Goal: Task Accomplishment & Management: Manage account settings

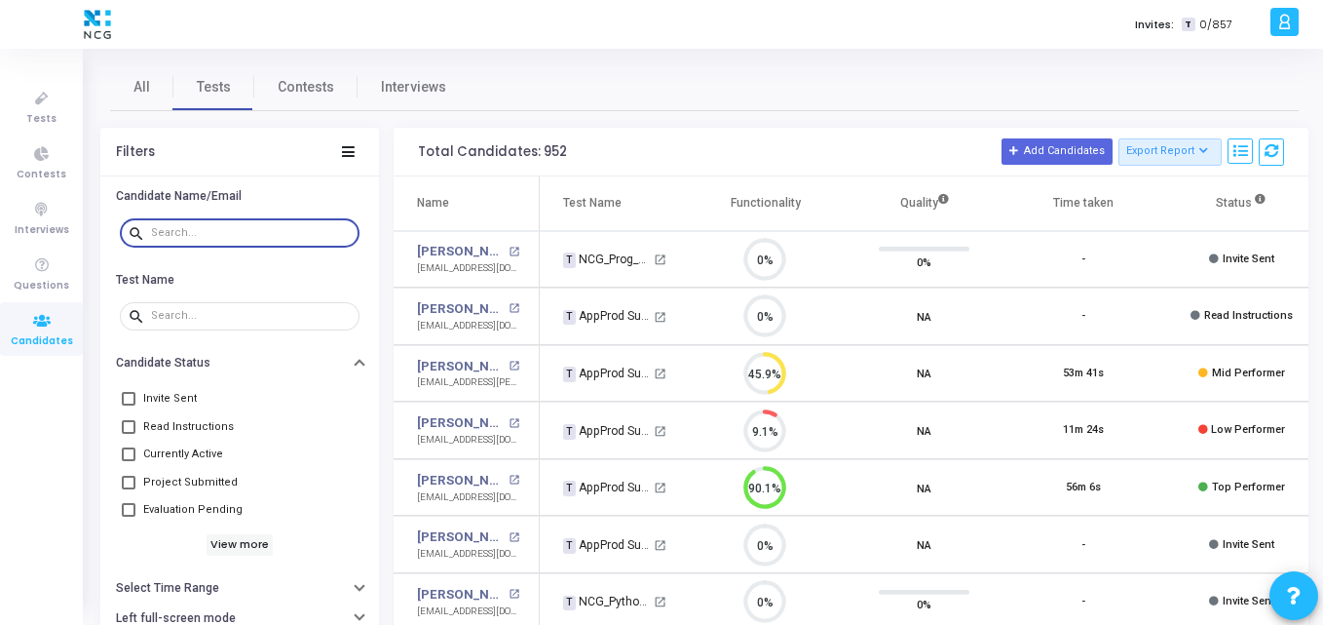
paste input "[EMAIL_ADDRESS][DOMAIN_NAME]"
click at [185, 232] on input "text" at bounding box center [251, 233] width 201 height 12
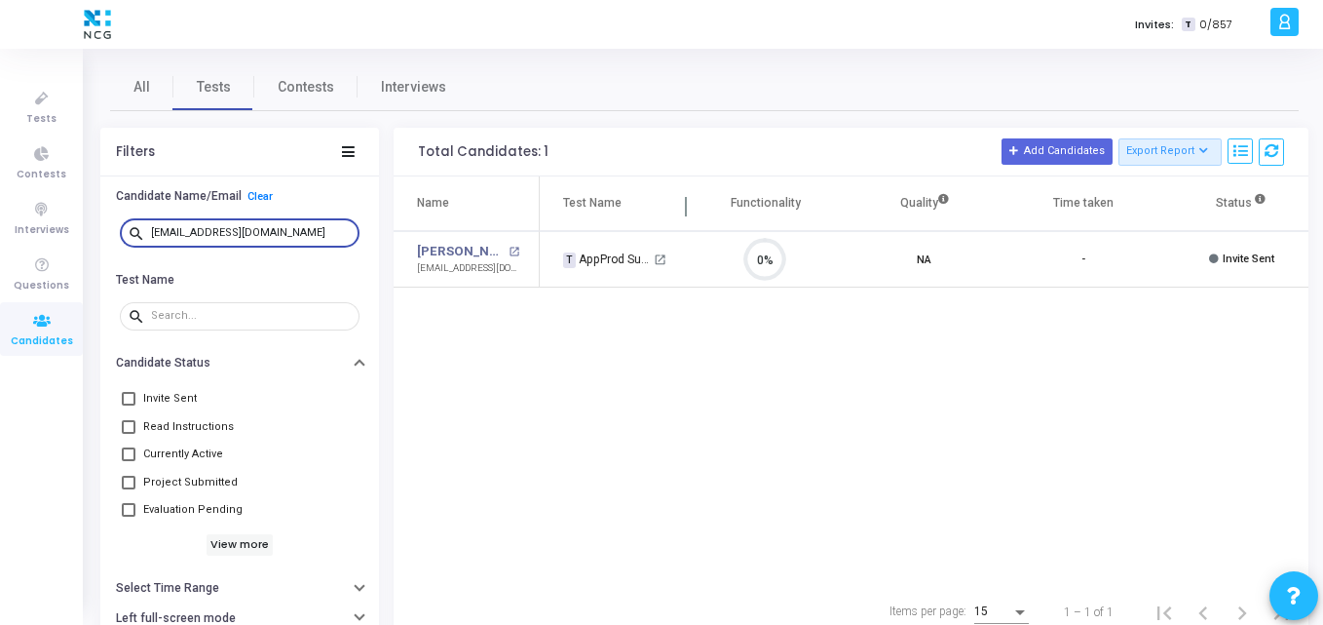
scroll to position [9, 9]
drag, startPoint x: 296, startPoint y: 227, endPoint x: 27, endPoint y: 246, distance: 269.6
click at [27, 246] on div "Tests Contests Interviews Questions Candidates Invites: T 0/857 K Kajal Setting…" at bounding box center [661, 312] width 1323 height 625
paste input "arunlucky101"
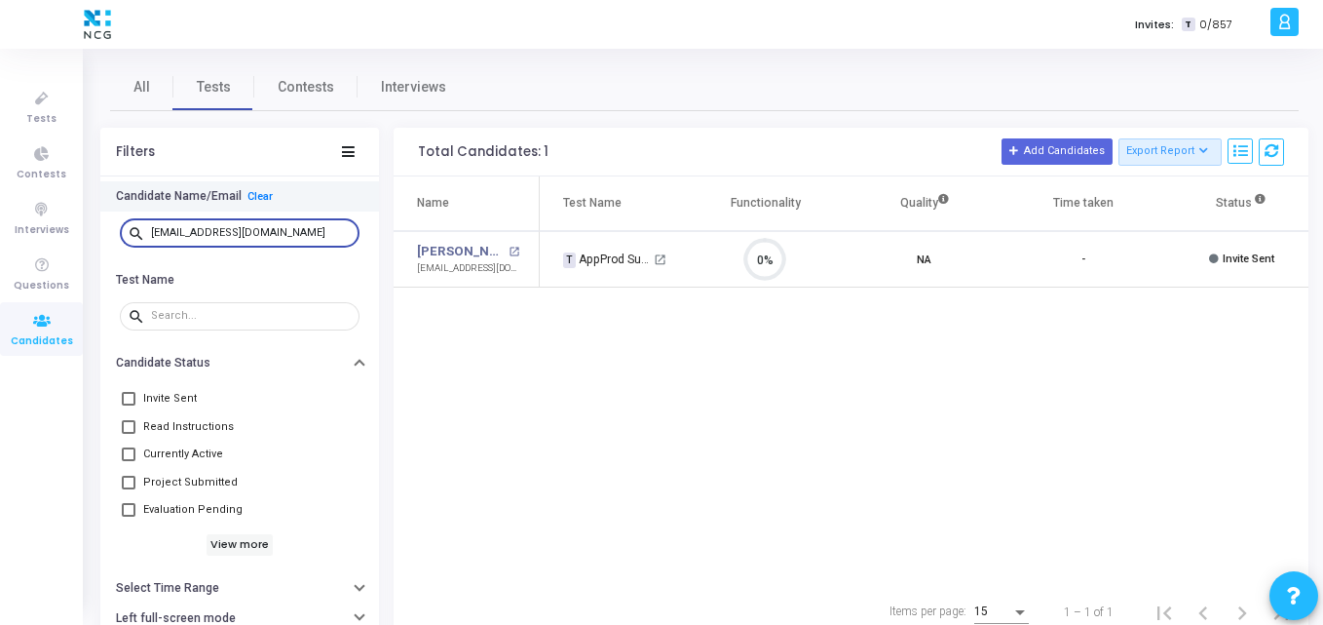
drag, startPoint x: 294, startPoint y: 233, endPoint x: 112, endPoint y: 199, distance: 185.4
click at [112, 199] on div "Candidate Name/Email Clear search [EMAIL_ADDRESS][DOMAIN_NAME]" at bounding box center [239, 222] width 279 height 83
paste input "sunnysupawala"
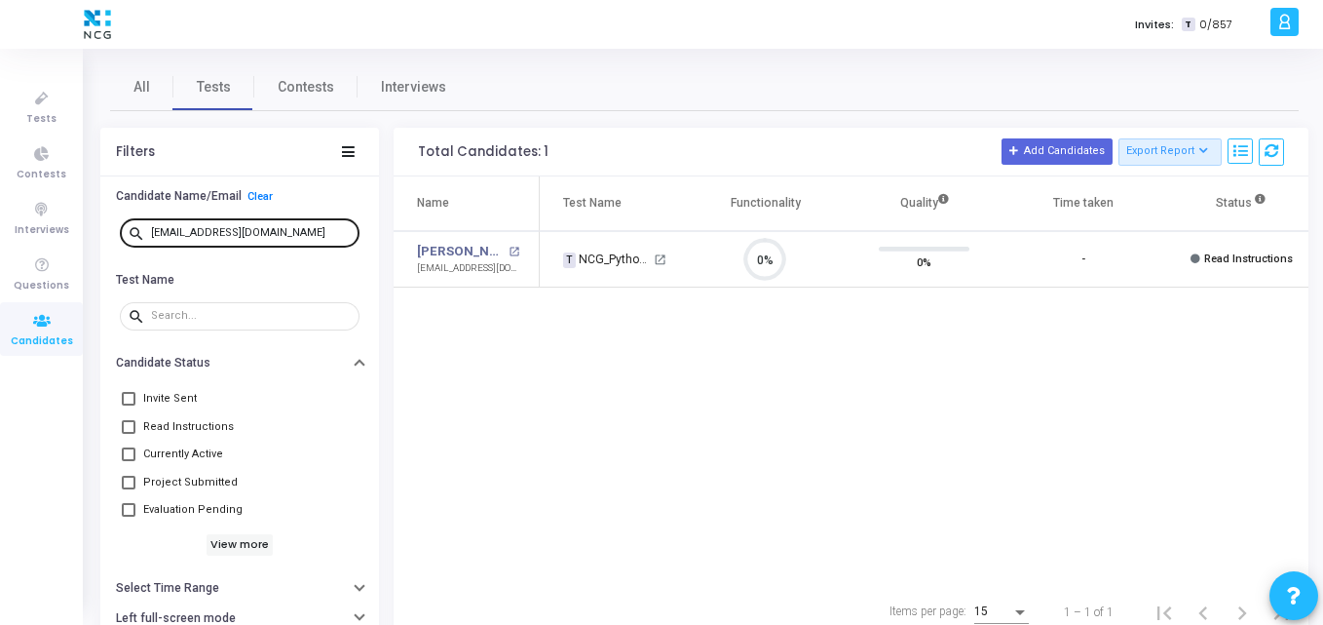
click at [298, 224] on div "[EMAIL_ADDRESS][DOMAIN_NAME]" at bounding box center [251, 231] width 201 height 31
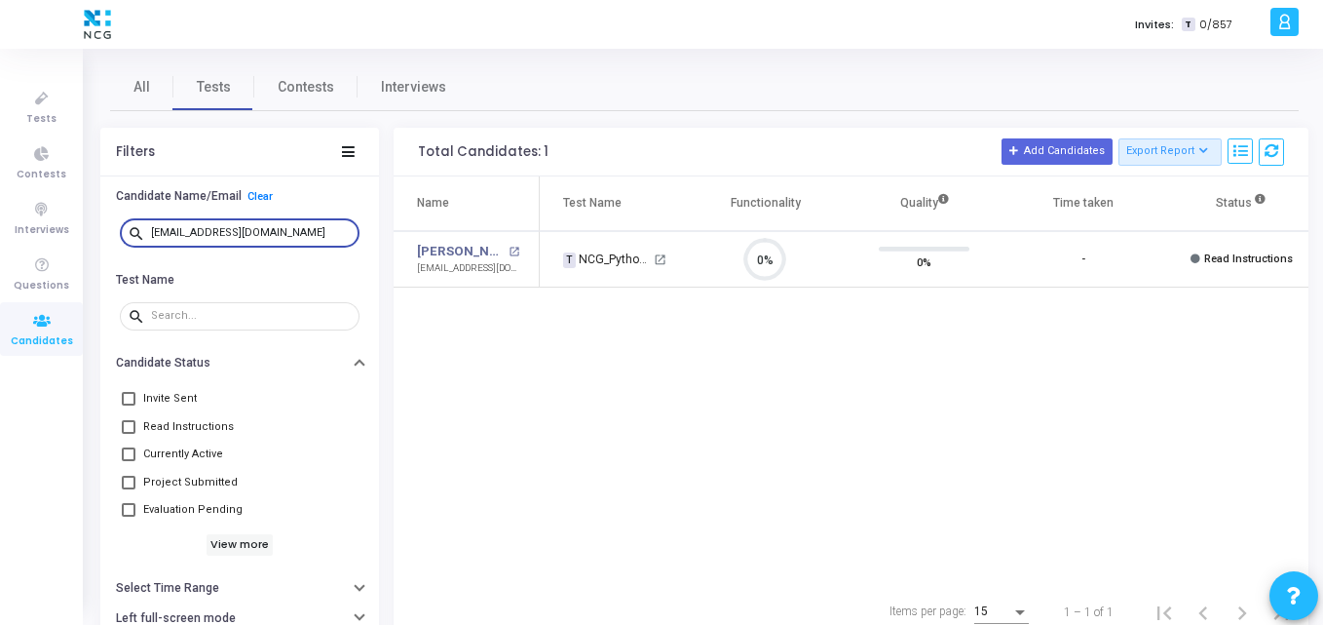
click at [303, 227] on input "[EMAIL_ADDRESS][DOMAIN_NAME]" at bounding box center [251, 233] width 201 height 12
drag, startPoint x: 303, startPoint y: 227, endPoint x: 119, endPoint y: 231, distance: 184.2
click at [119, 231] on div "search [EMAIL_ADDRESS][DOMAIN_NAME]" at bounding box center [239, 233] width 249 height 44
paste input "bargahgaurav9"
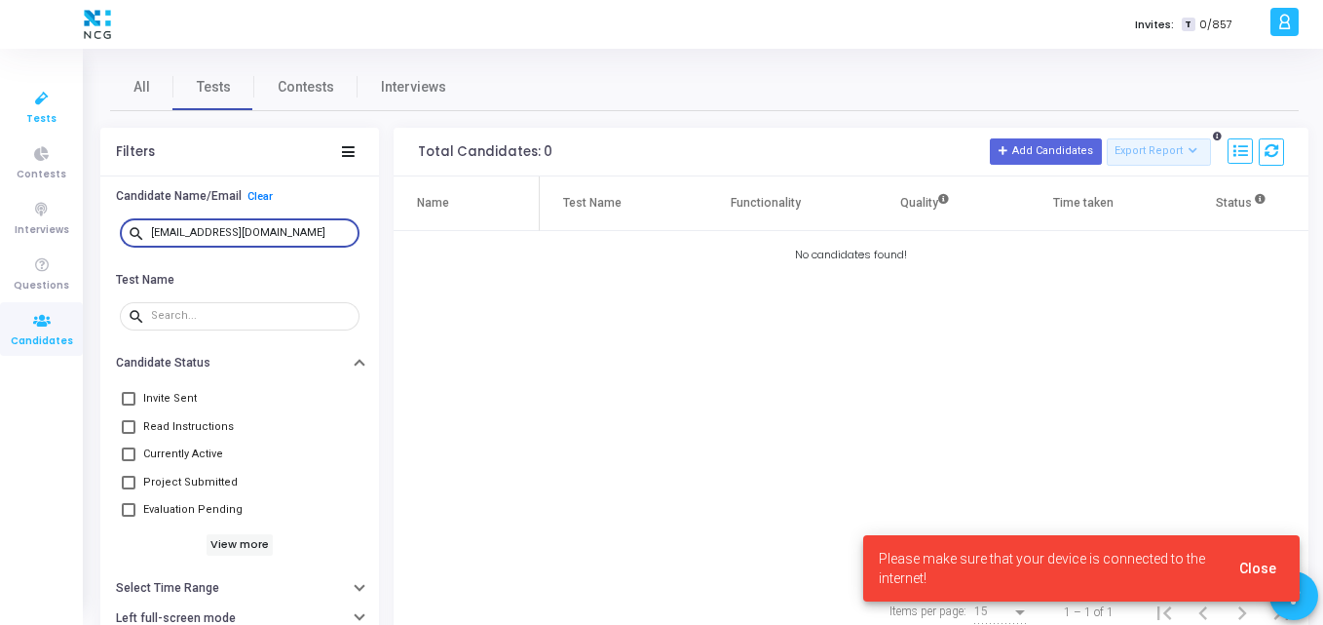
type input "[EMAIL_ADDRESS][DOMAIN_NAME]"
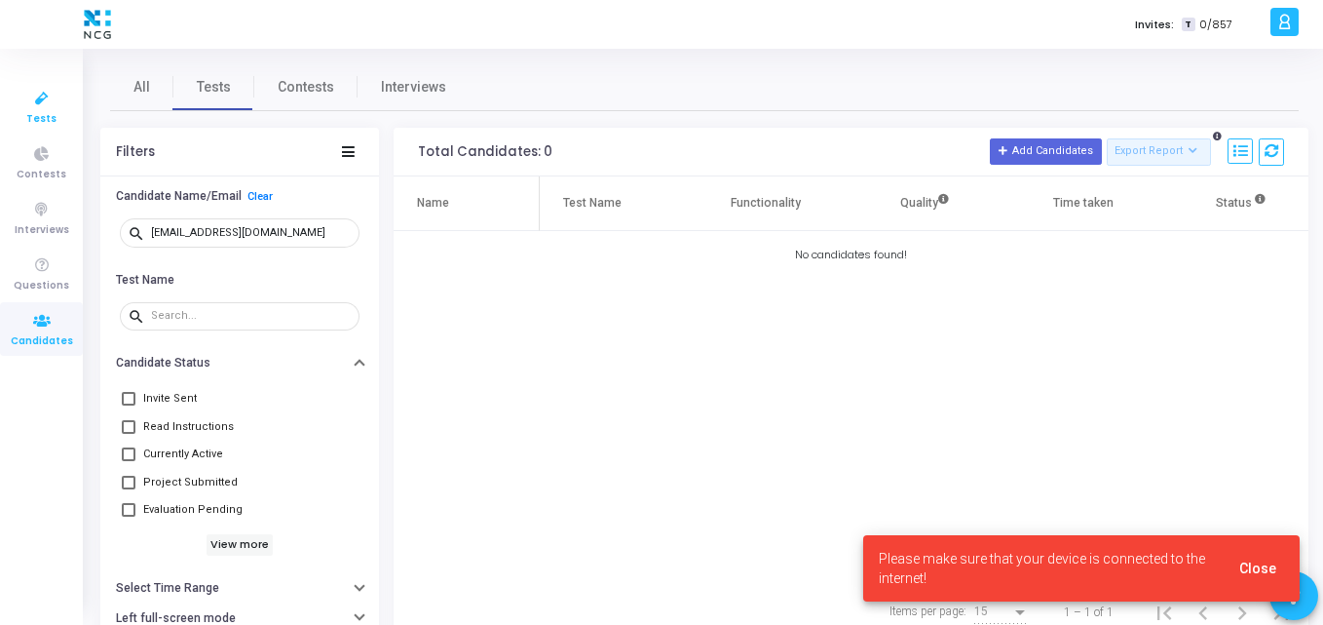
click at [24, 94] on icon at bounding box center [41, 99] width 41 height 24
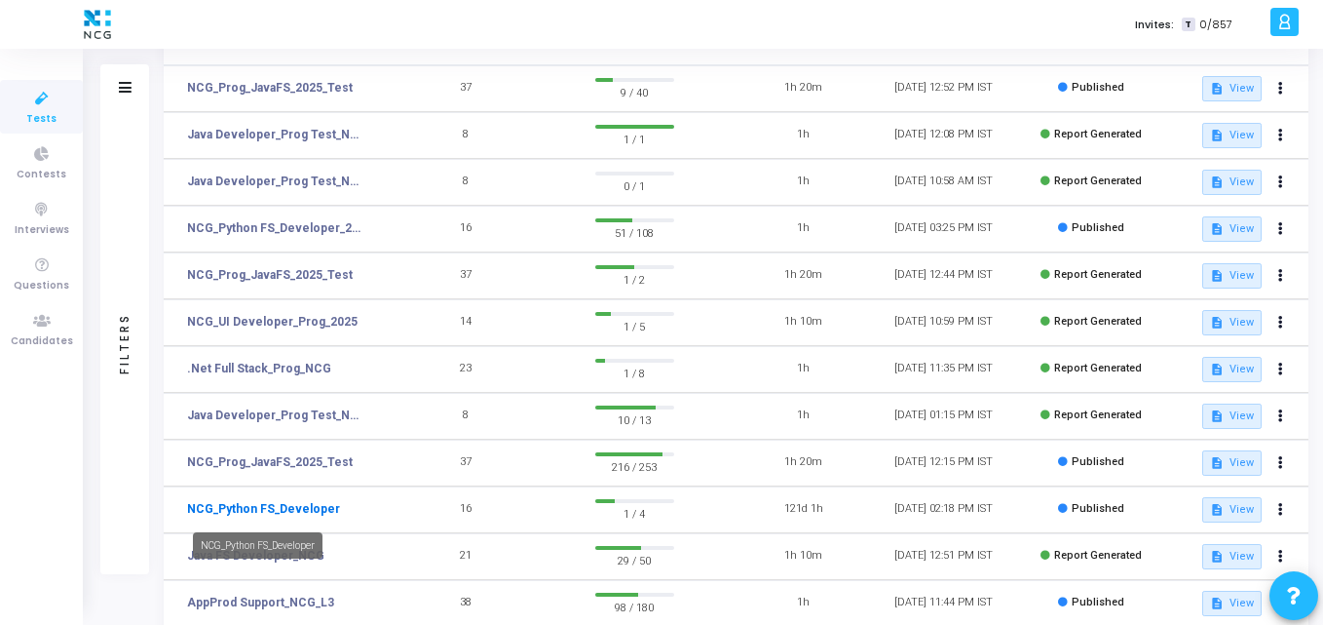
scroll to position [412, 0]
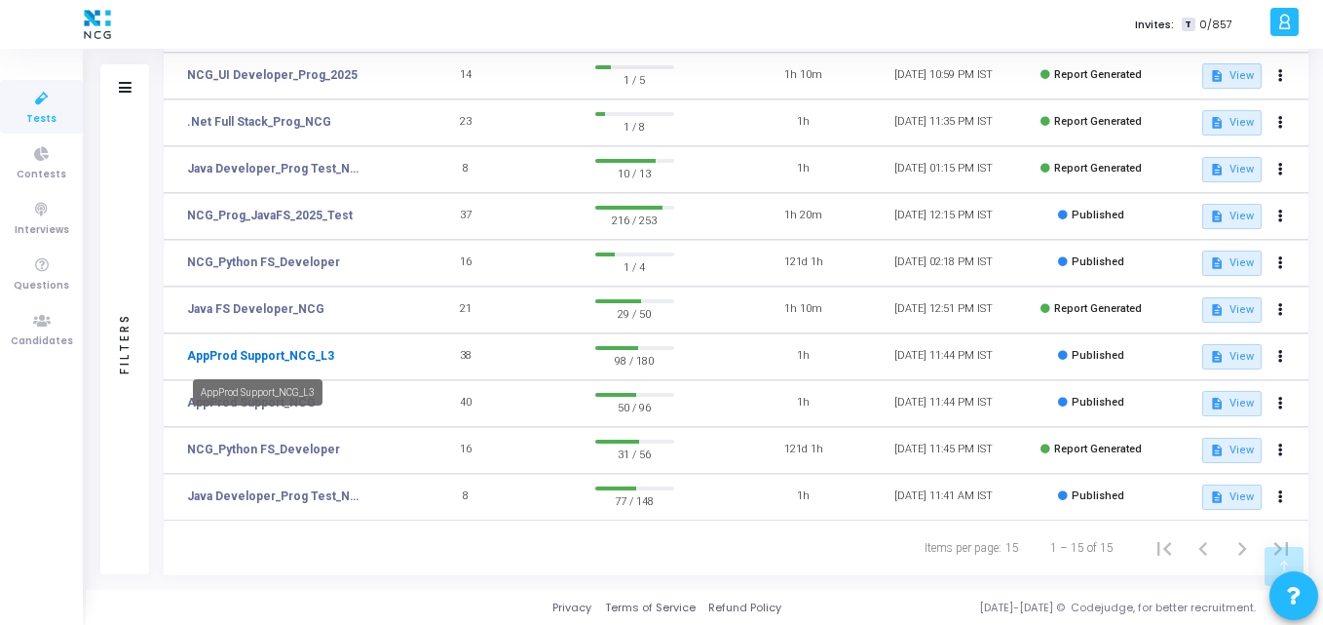
click at [215, 354] on link "AppProd Support_NCG_L3" at bounding box center [260, 356] width 147 height 18
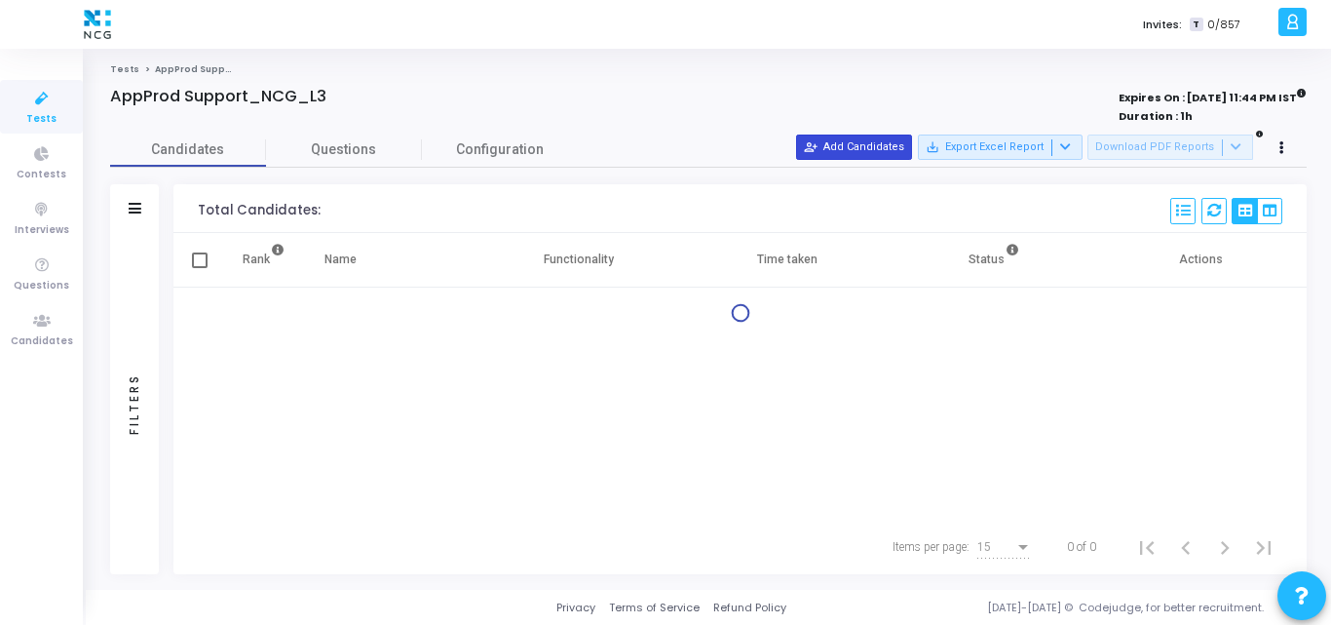
click at [885, 135] on button "person_add_alt Add Candidates" at bounding box center [854, 146] width 116 height 25
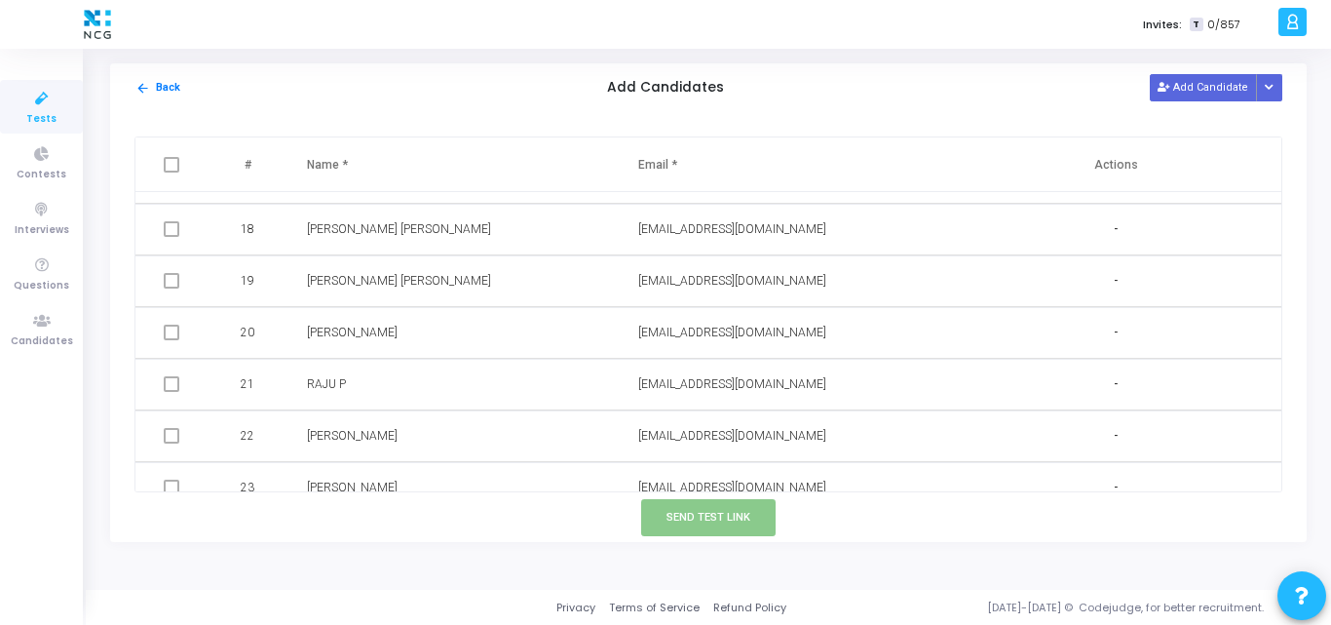
scroll to position [979, 0]
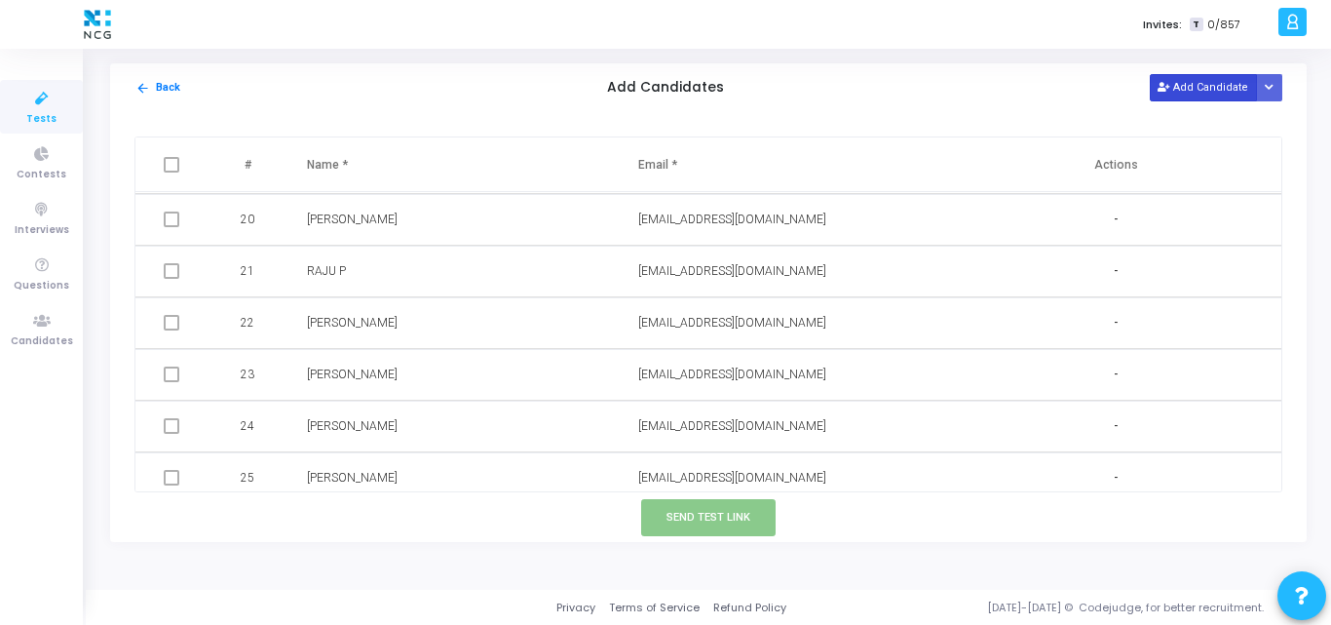
click at [1214, 82] on button "Add Candidate" at bounding box center [1203, 87] width 107 height 26
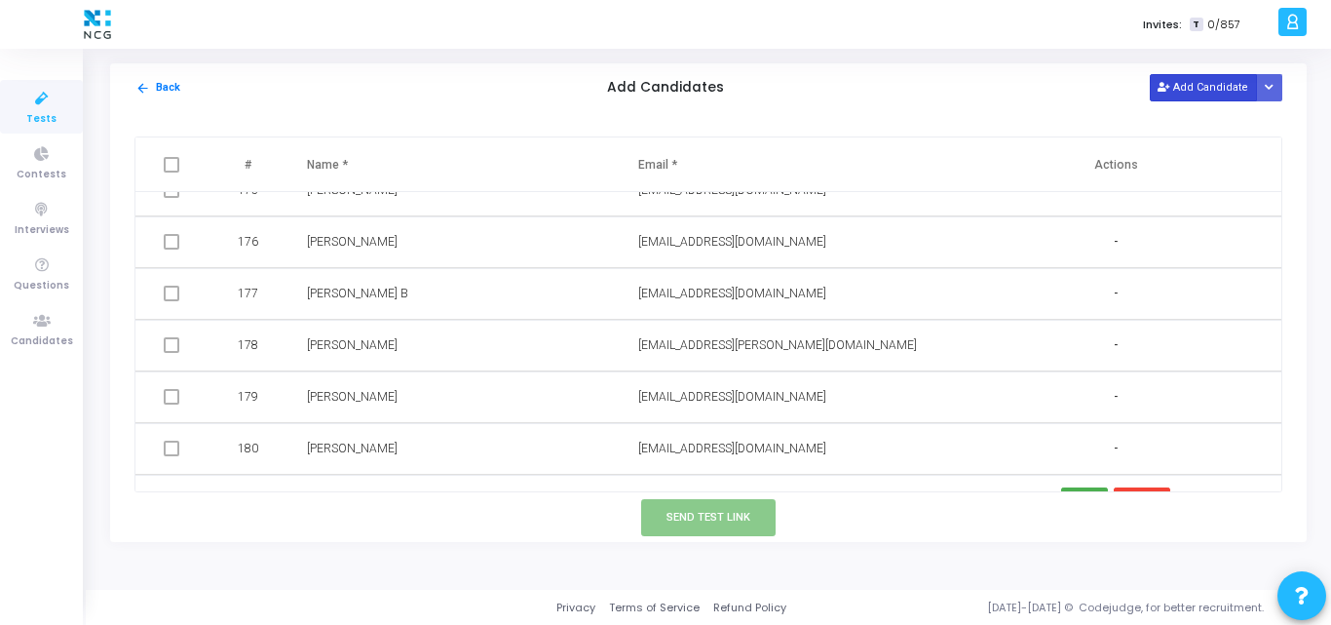
scroll to position [9049, 0]
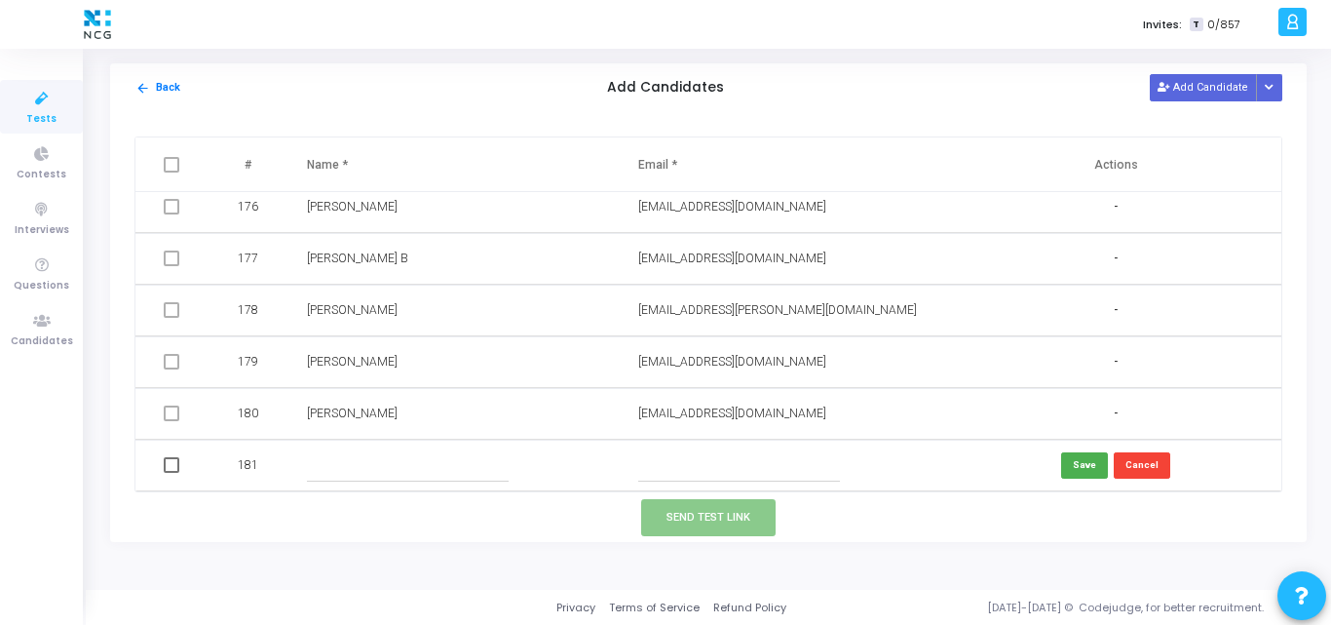
click at [653, 477] on input "text" at bounding box center [739, 465] width 202 height 32
paste input "[EMAIL_ADDRESS][DOMAIN_NAME]"
type input "[EMAIL_ADDRESS][DOMAIN_NAME]"
click at [437, 473] on input "text" at bounding box center [408, 465] width 202 height 32
paste input "[PERSON_NAME]"
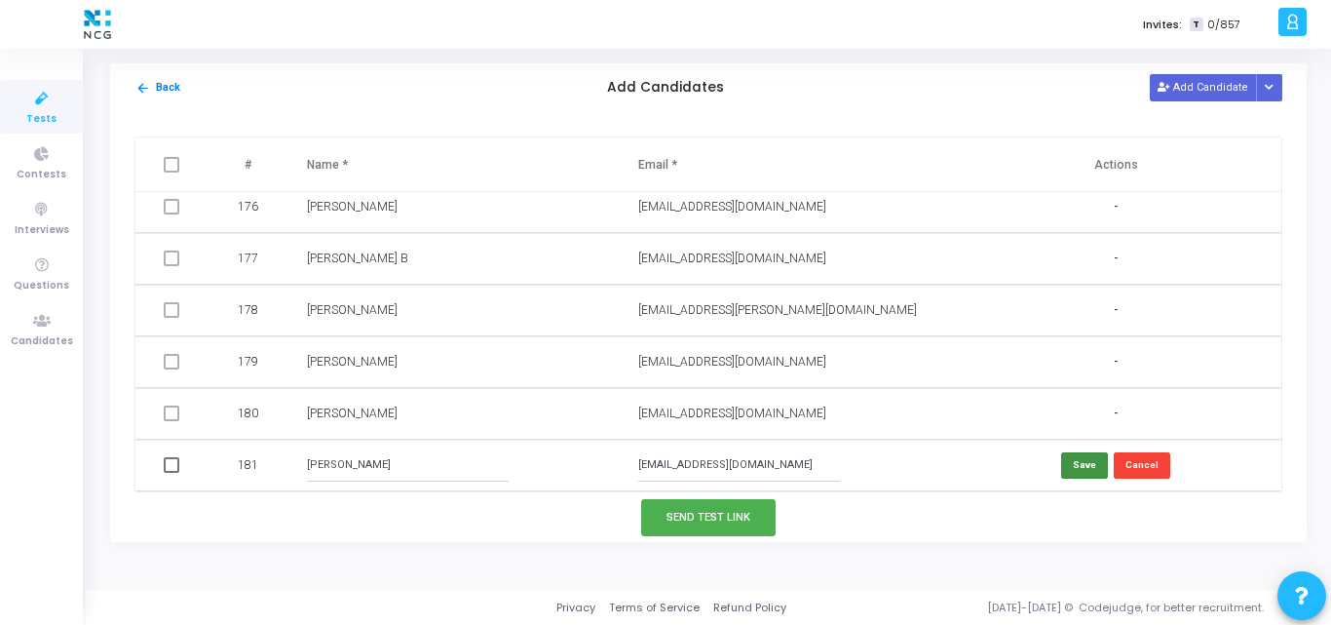
type input "[PERSON_NAME]"
click at [1082, 457] on button "Save" at bounding box center [1084, 465] width 47 height 26
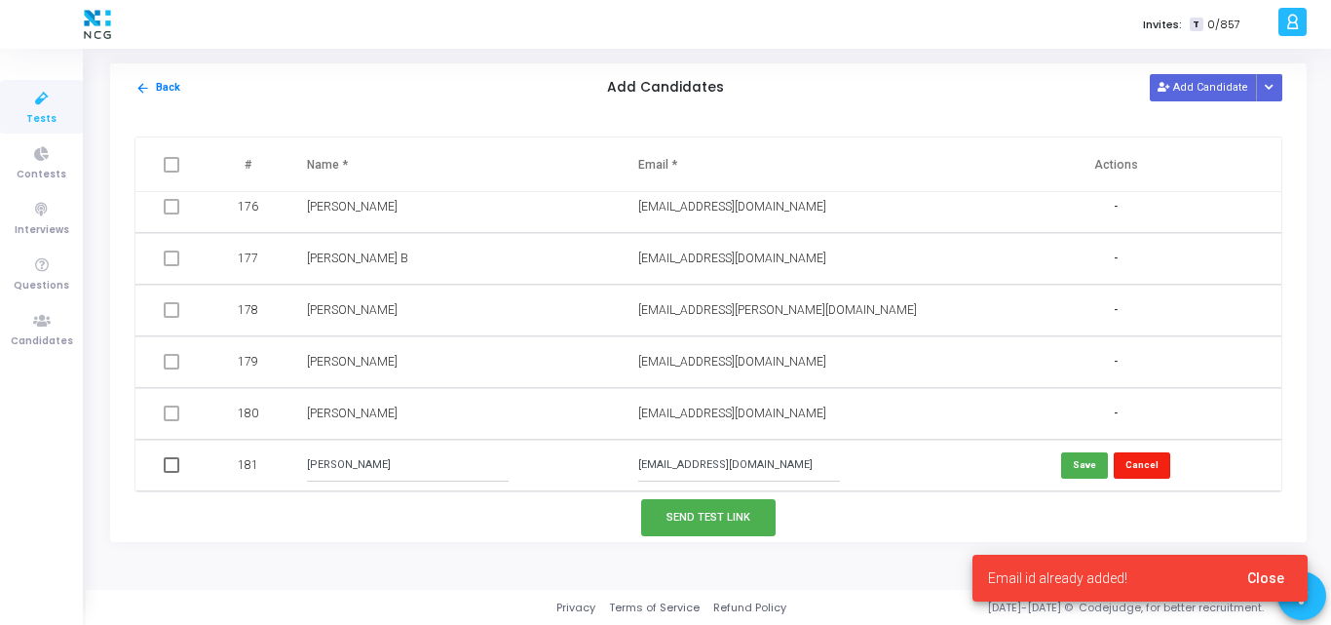
click at [1141, 465] on button "Cancel" at bounding box center [1142, 465] width 57 height 26
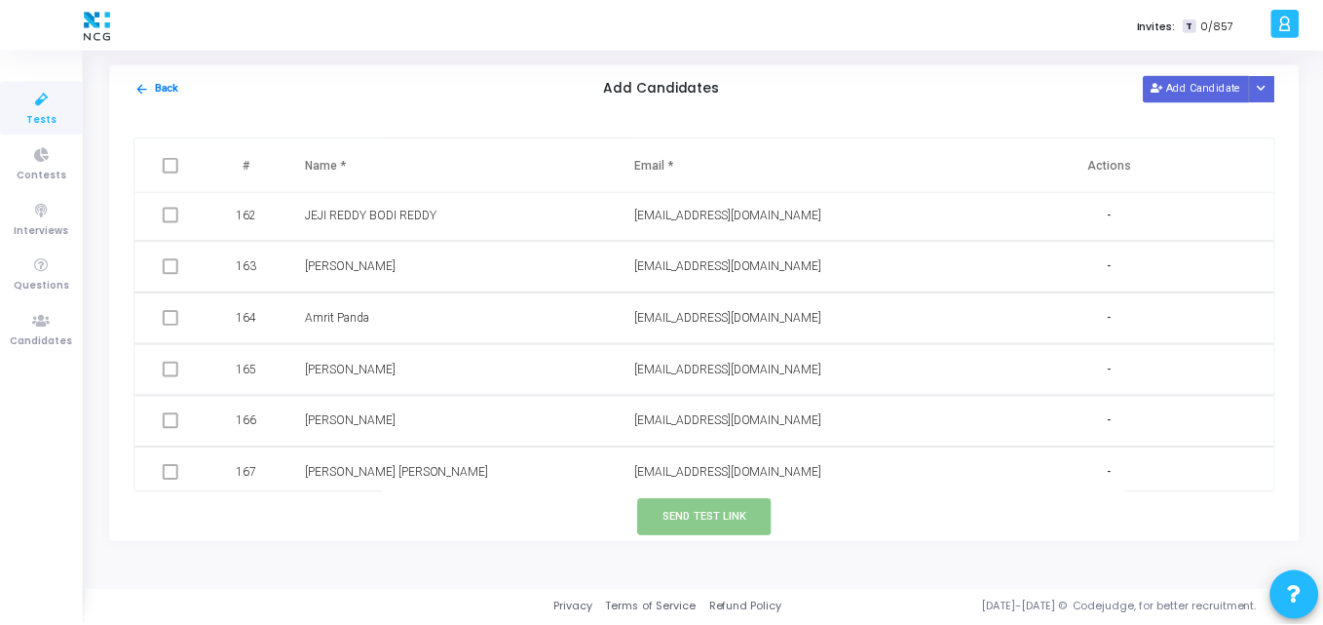
scroll to position [8177, 0]
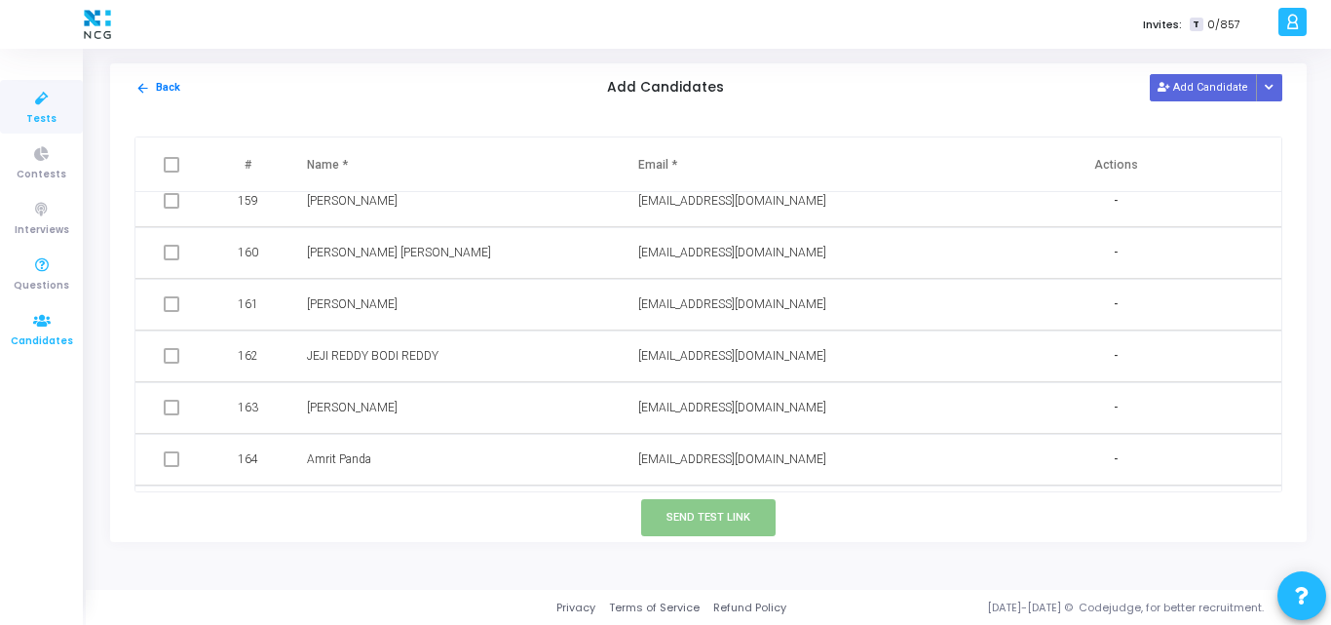
click at [47, 316] on icon at bounding box center [41, 321] width 41 height 24
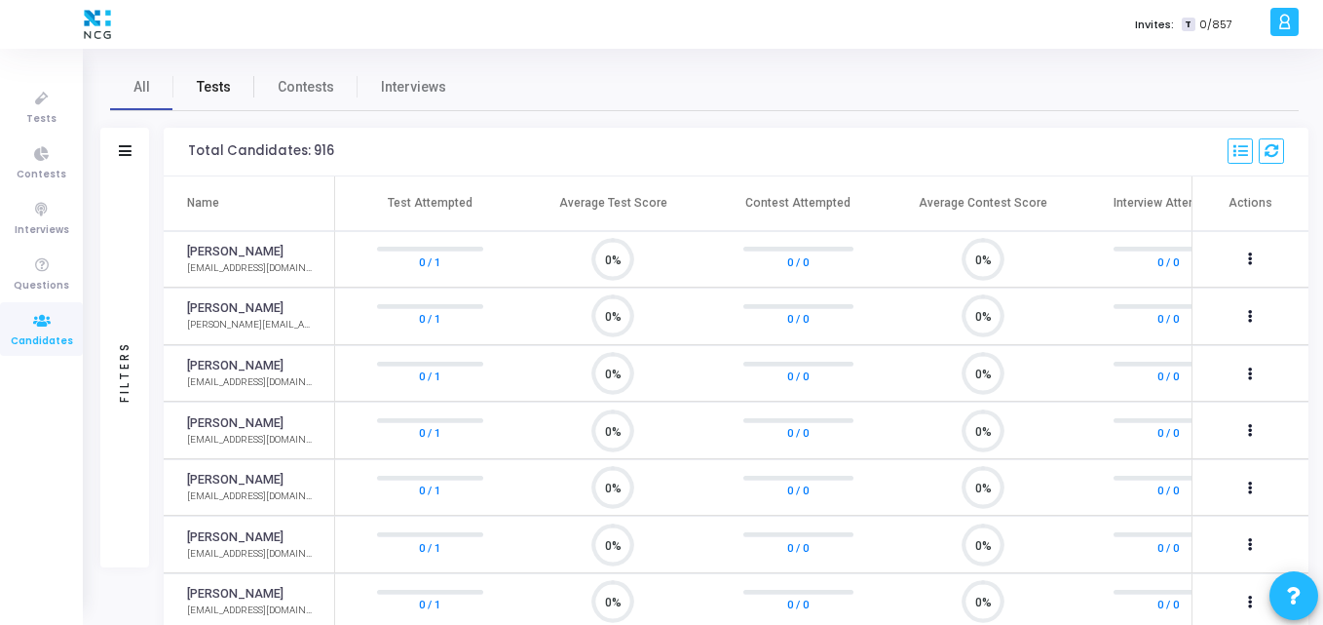
scroll to position [41, 50]
click at [218, 83] on span "Tests" at bounding box center [214, 87] width 34 height 20
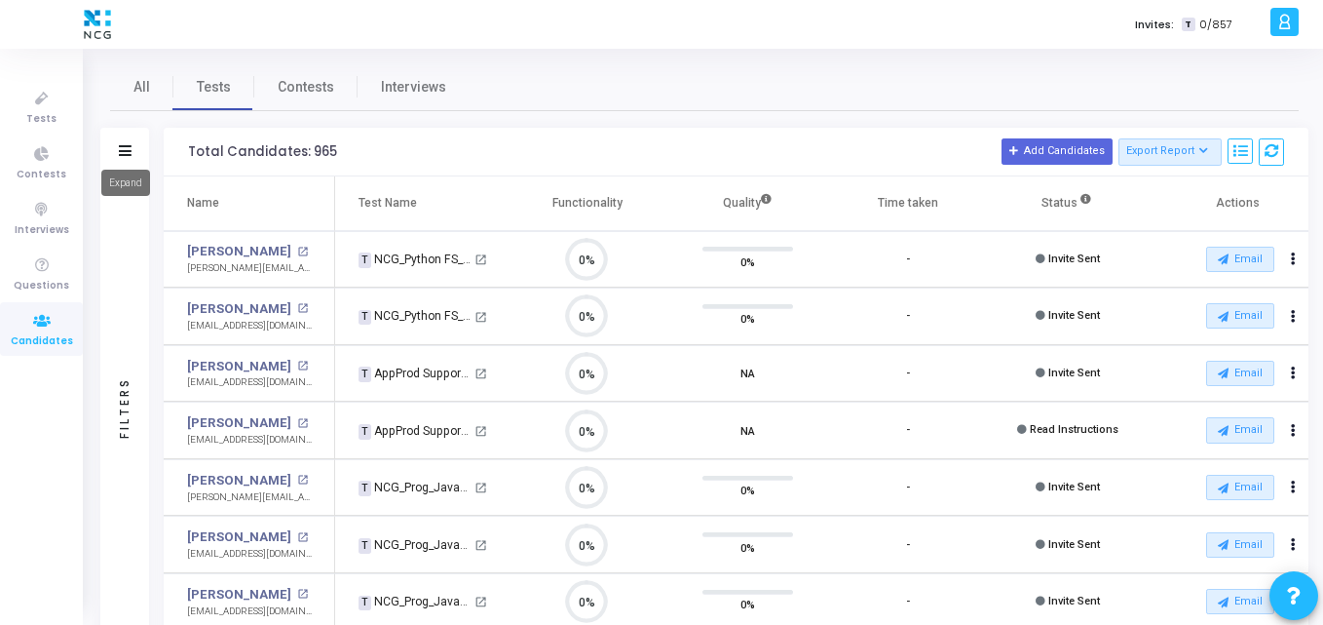
click at [126, 156] on mat-tooltip-component "Expand" at bounding box center [126, 183] width 76 height 54
click at [40, 100] on icon at bounding box center [41, 99] width 41 height 24
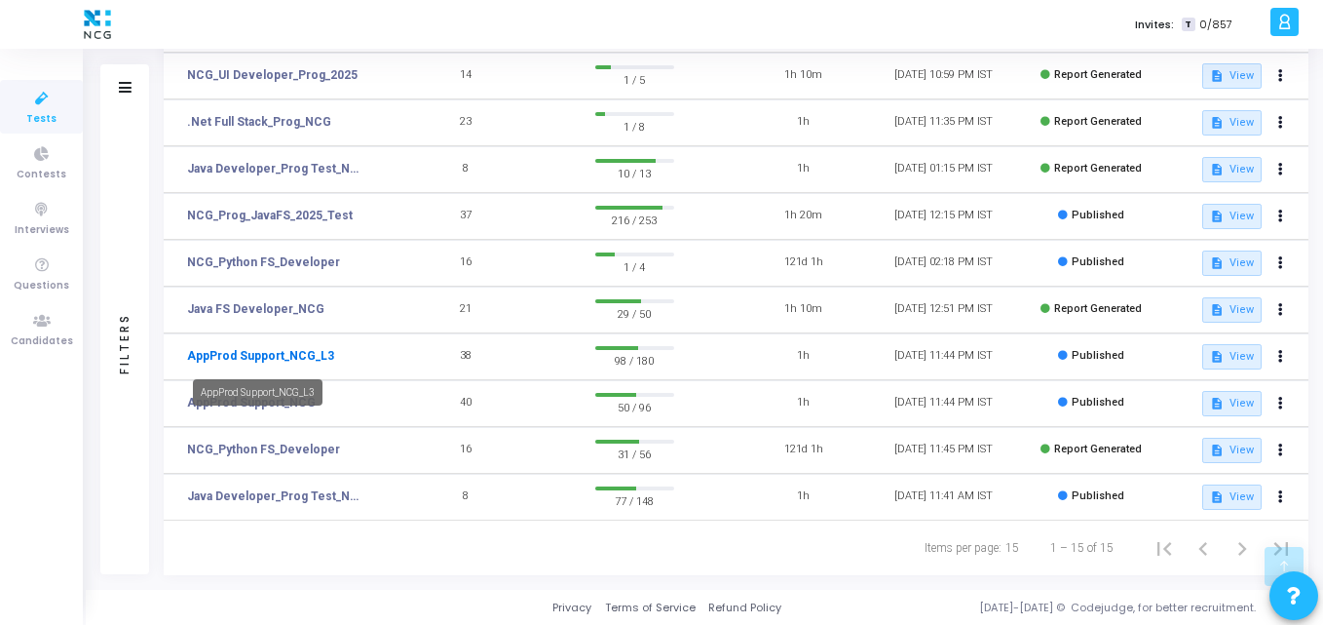
click at [230, 355] on link "AppProd Support_NCG_L3" at bounding box center [260, 356] width 147 height 18
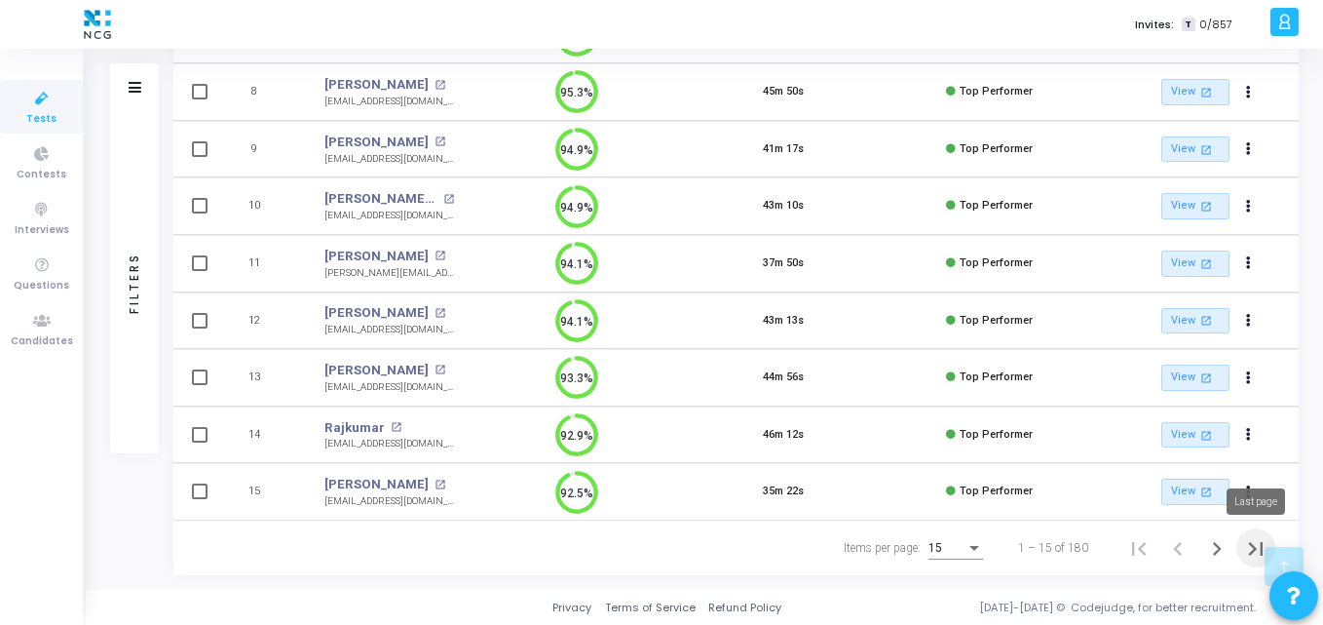
click at [1258, 554] on icon "Last page" at bounding box center [1255, 548] width 27 height 27
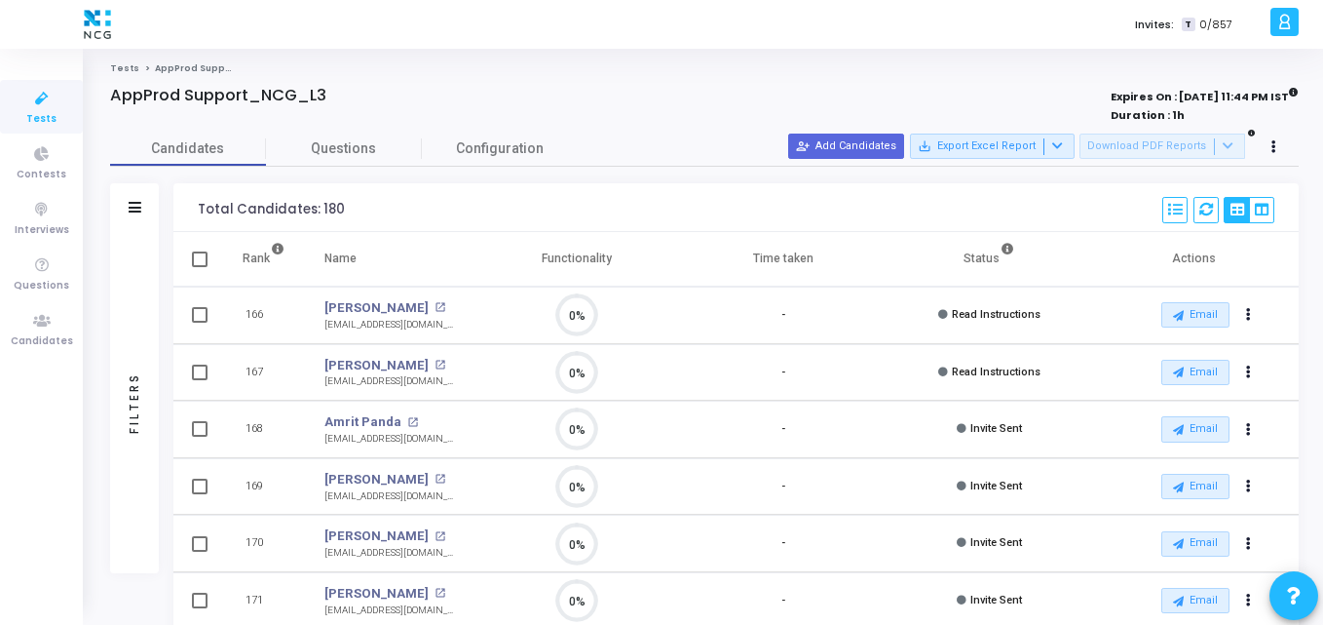
click at [41, 125] on span "Tests" at bounding box center [41, 119] width 30 height 17
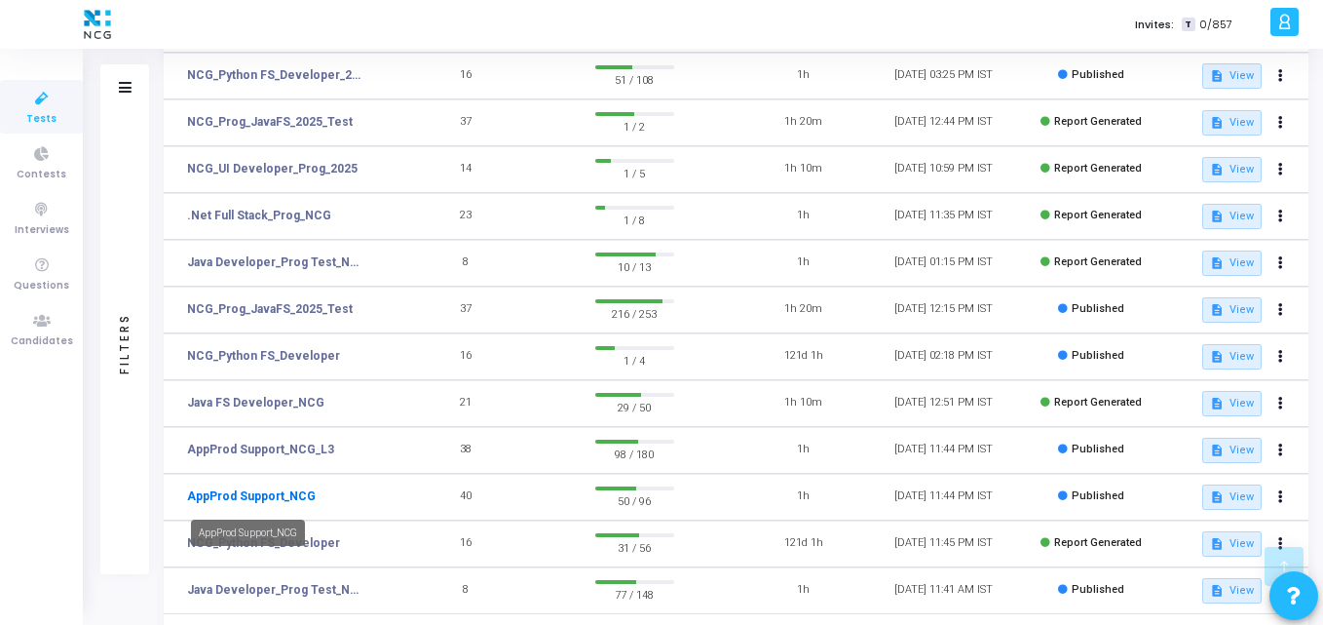
click at [229, 496] on link "AppProd Support_NCG" at bounding box center [251, 496] width 129 height 18
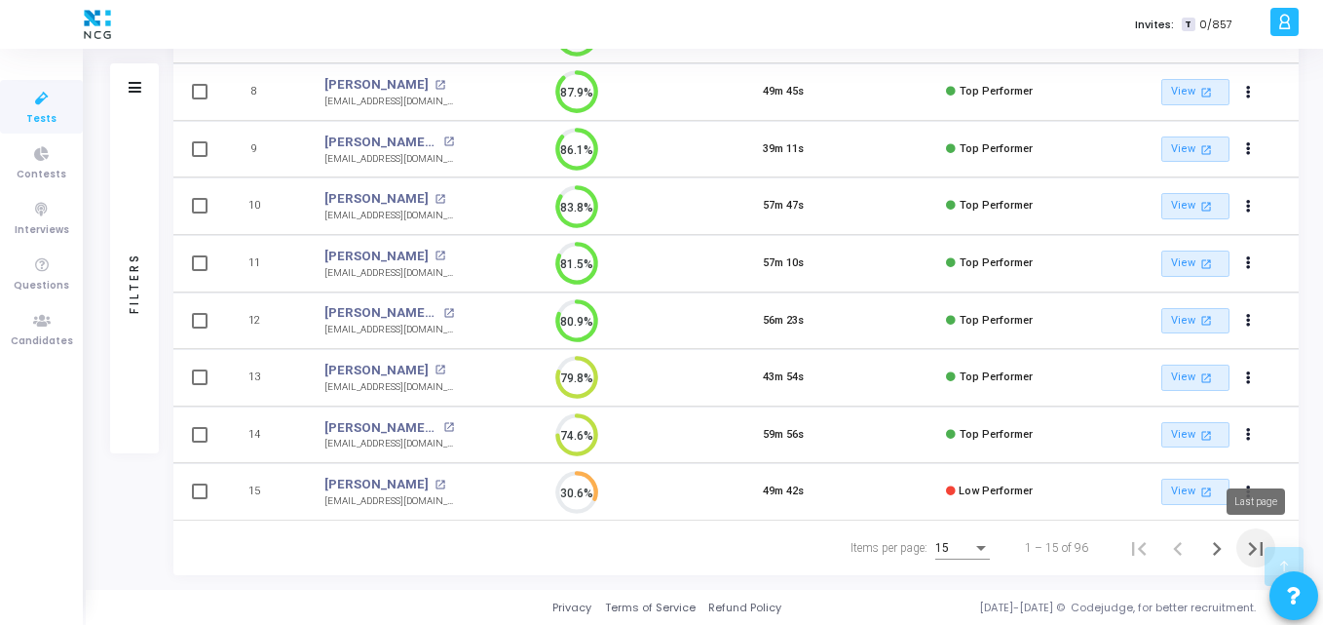
click at [1242, 550] on icon "Last page" at bounding box center [1255, 548] width 27 height 27
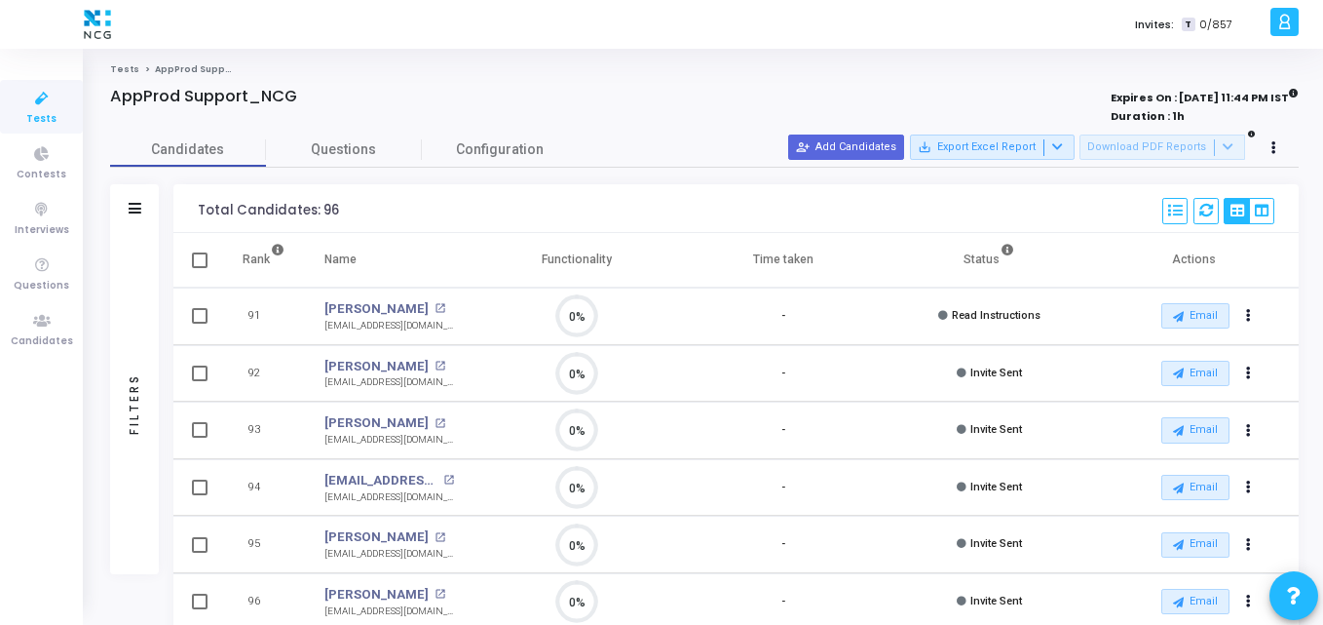
click at [30, 103] on icon at bounding box center [41, 99] width 41 height 24
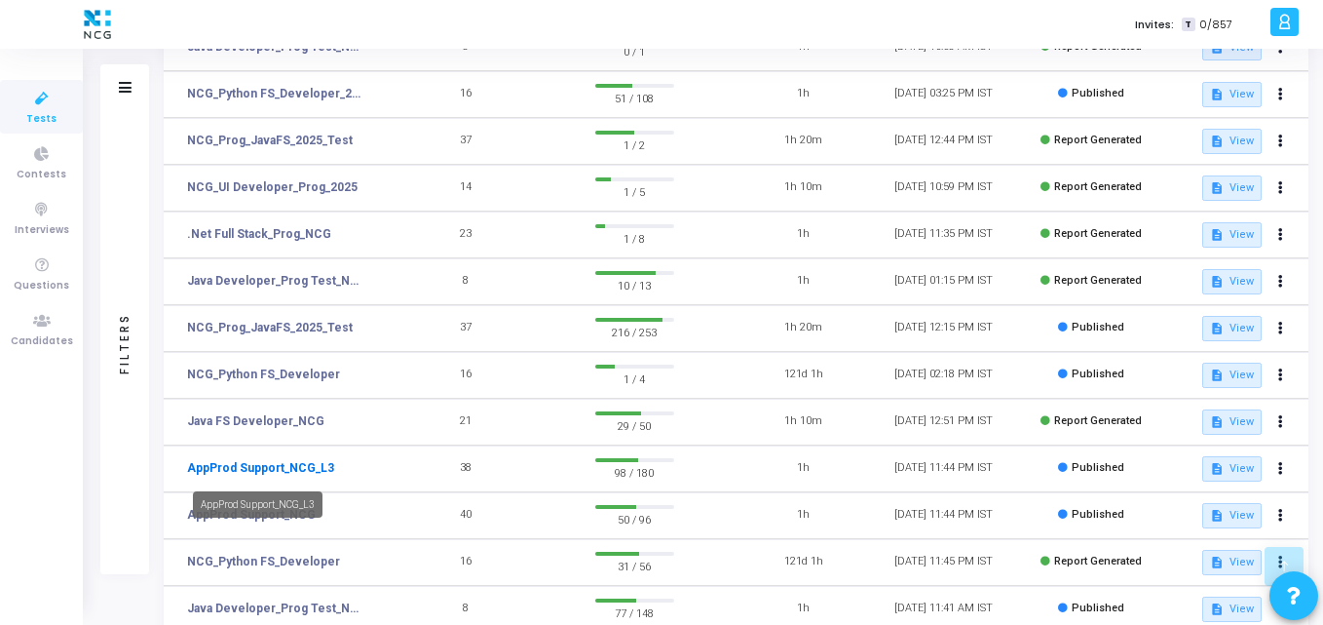
click at [269, 464] on link "AppProd Support_NCG_L3" at bounding box center [260, 468] width 147 height 18
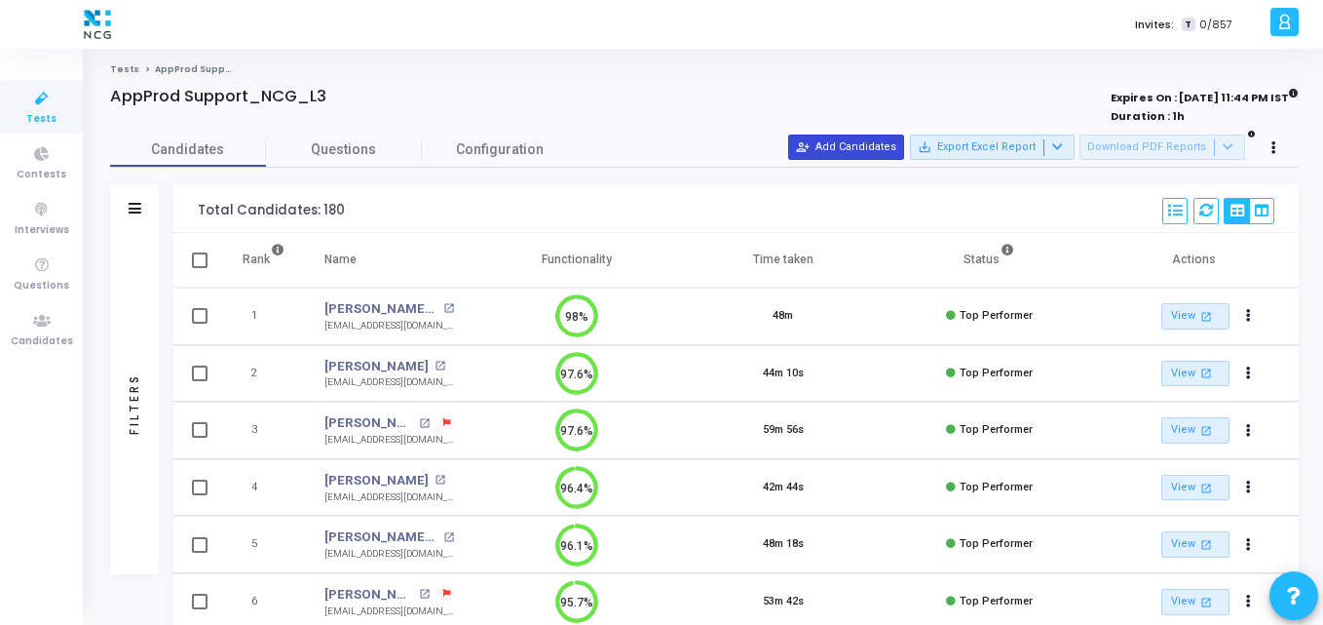
click at [847, 158] on button "person_add_alt Add Candidates" at bounding box center [846, 146] width 116 height 25
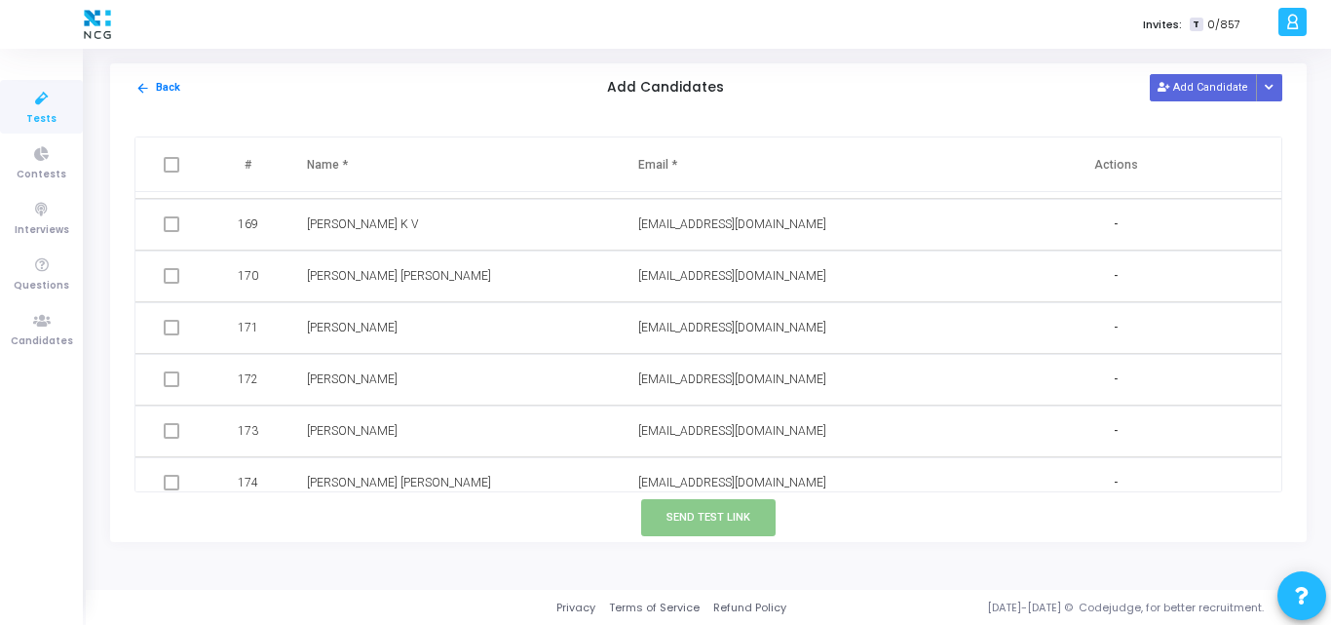
click at [171, 379] on span at bounding box center [172, 379] width 16 height 16
click at [172, 378] on span at bounding box center [172, 379] width 16 height 16
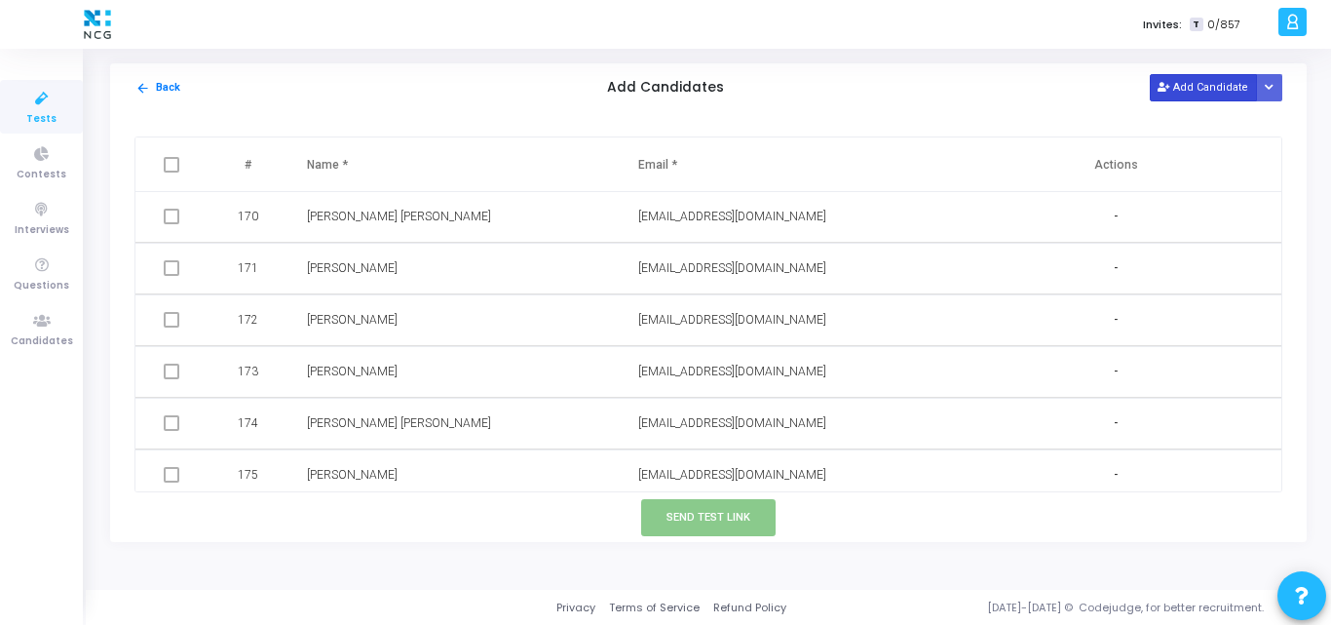
click at [1190, 95] on button "Add Candidate" at bounding box center [1203, 87] width 107 height 26
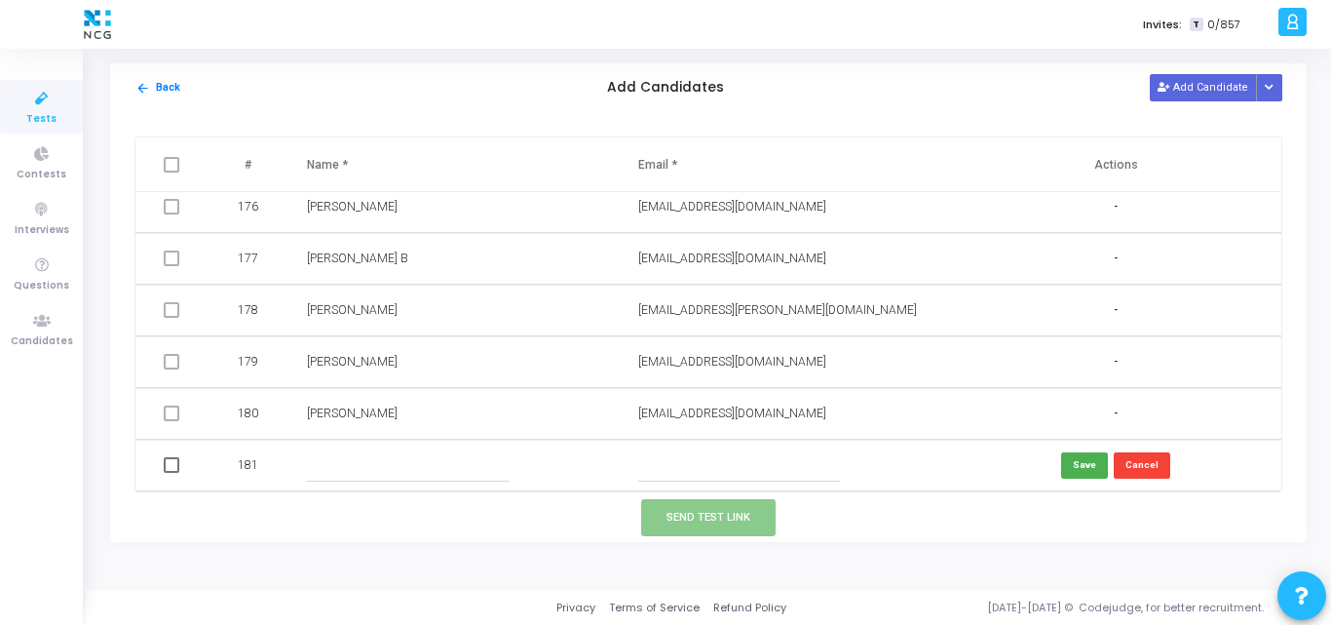
click at [640, 466] on input "text" at bounding box center [739, 465] width 202 height 32
paste input "[PERSON_NAME]"
type input "[PERSON_NAME]"
click at [372, 458] on input "text" at bounding box center [408, 465] width 202 height 32
paste input "[PERSON_NAME]"
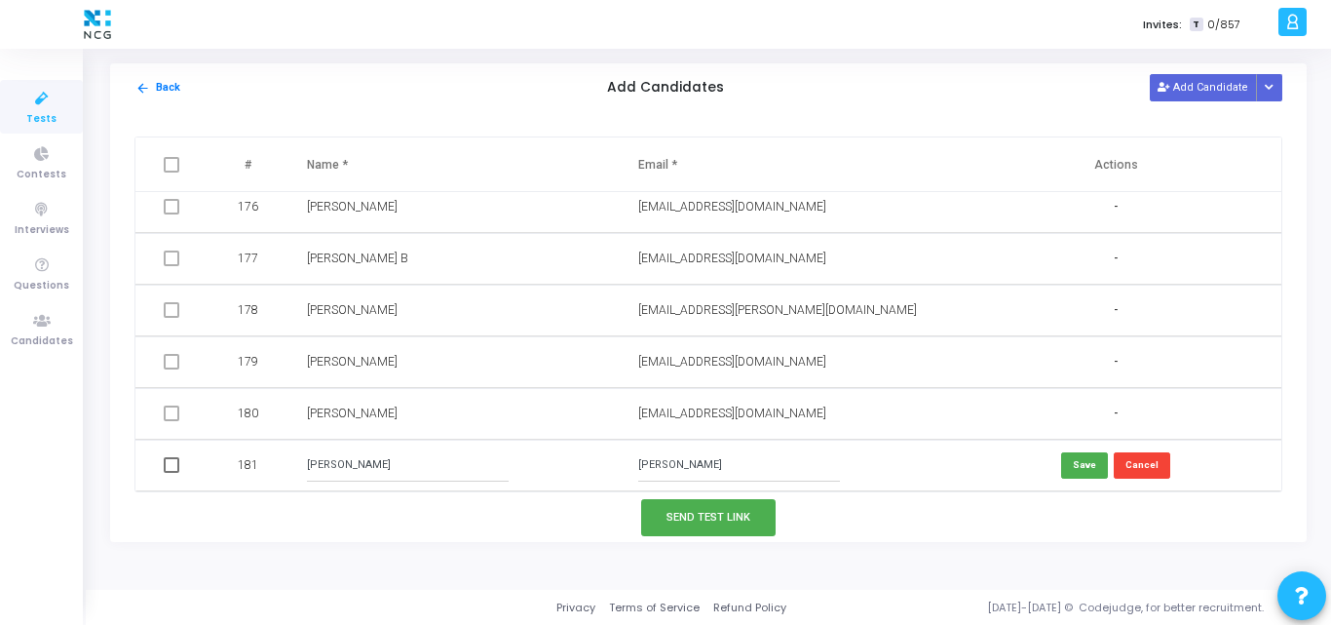
type input "[PERSON_NAME]"
drag, startPoint x: 757, startPoint y: 464, endPoint x: 504, endPoint y: 473, distance: 253.5
click at [504, 473] on tr "181 [PERSON_NAME] BARGAH [PERSON_NAME] BARGAH Save Cancel" at bounding box center [708, 465] width 1146 height 52
paste input "[EMAIL_ADDRESS][DOMAIN_NAME]"
type input "[EMAIL_ADDRESS][DOMAIN_NAME]"
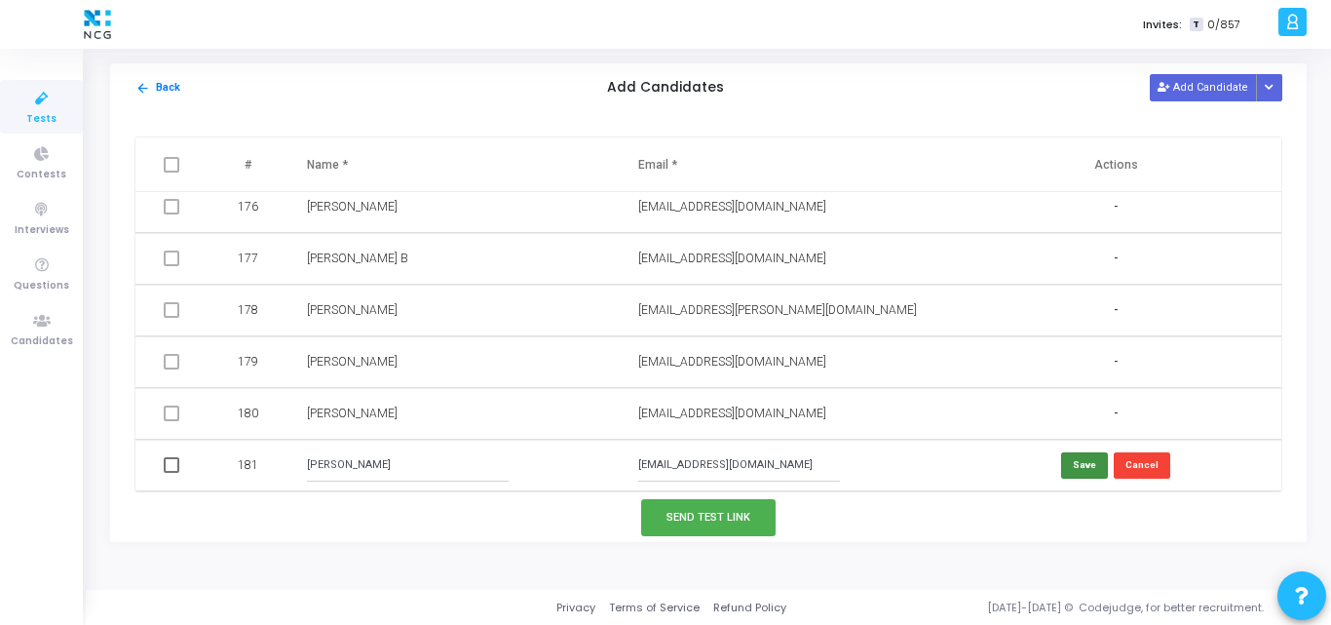
click at [1077, 452] on button "Save" at bounding box center [1084, 465] width 47 height 26
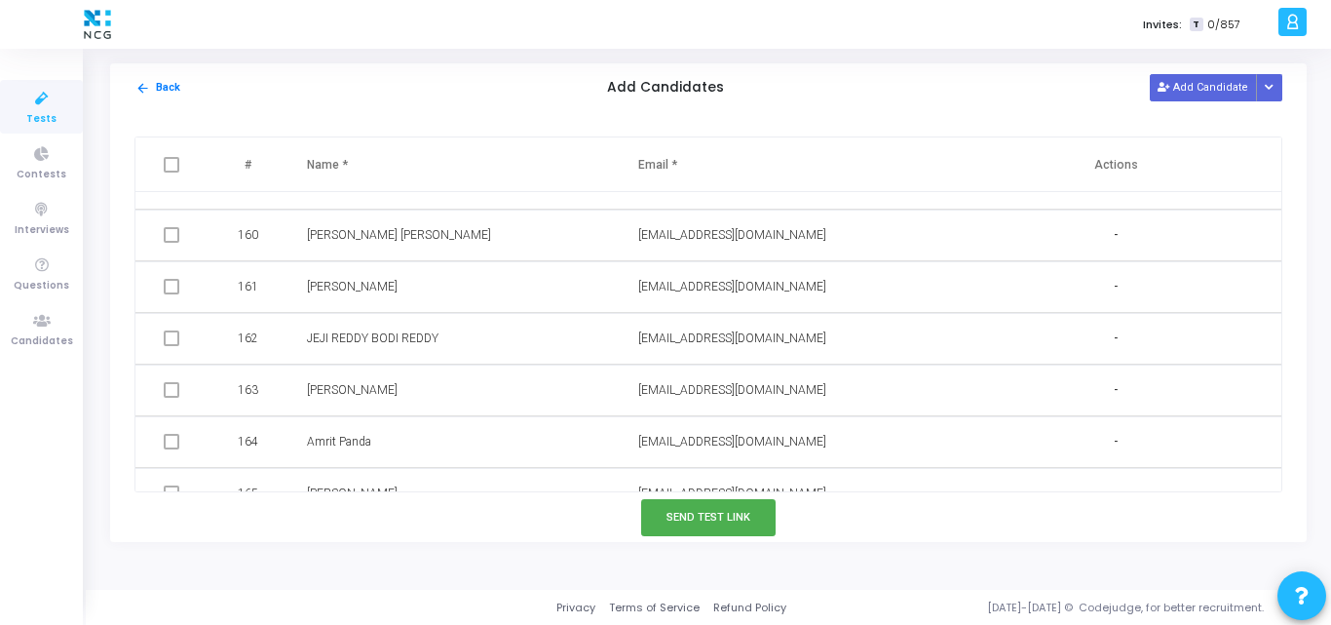
scroll to position [8193, 0]
click at [170, 287] on span at bounding box center [172, 288] width 16 height 16
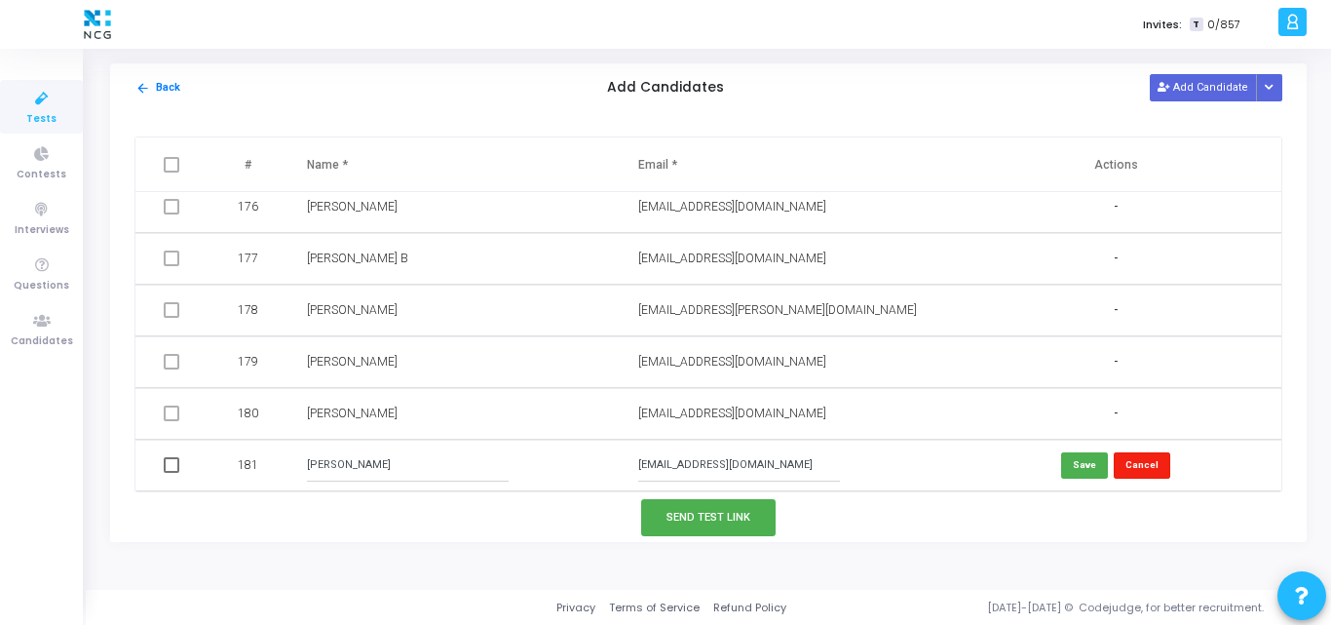
click at [1126, 457] on button "Cancel" at bounding box center [1142, 465] width 57 height 26
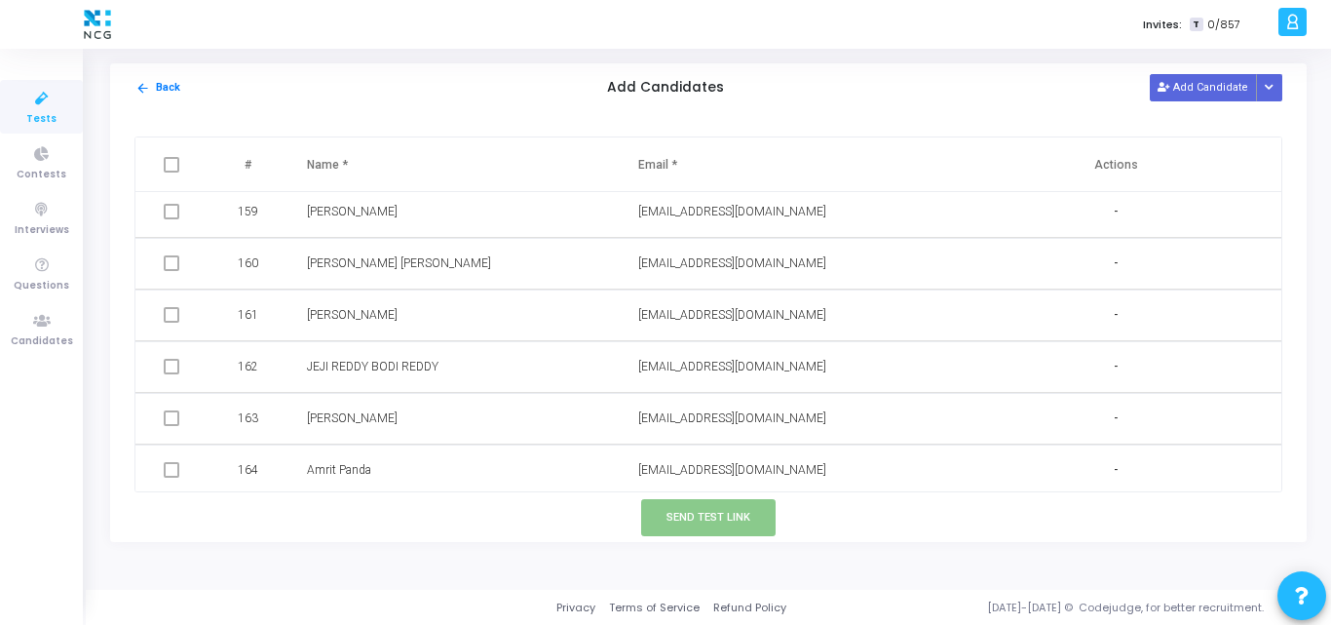
scroll to position [8165, 0]
click at [168, 319] on span at bounding box center [172, 316] width 16 height 16
click at [171, 315] on span at bounding box center [172, 316] width 16 height 16
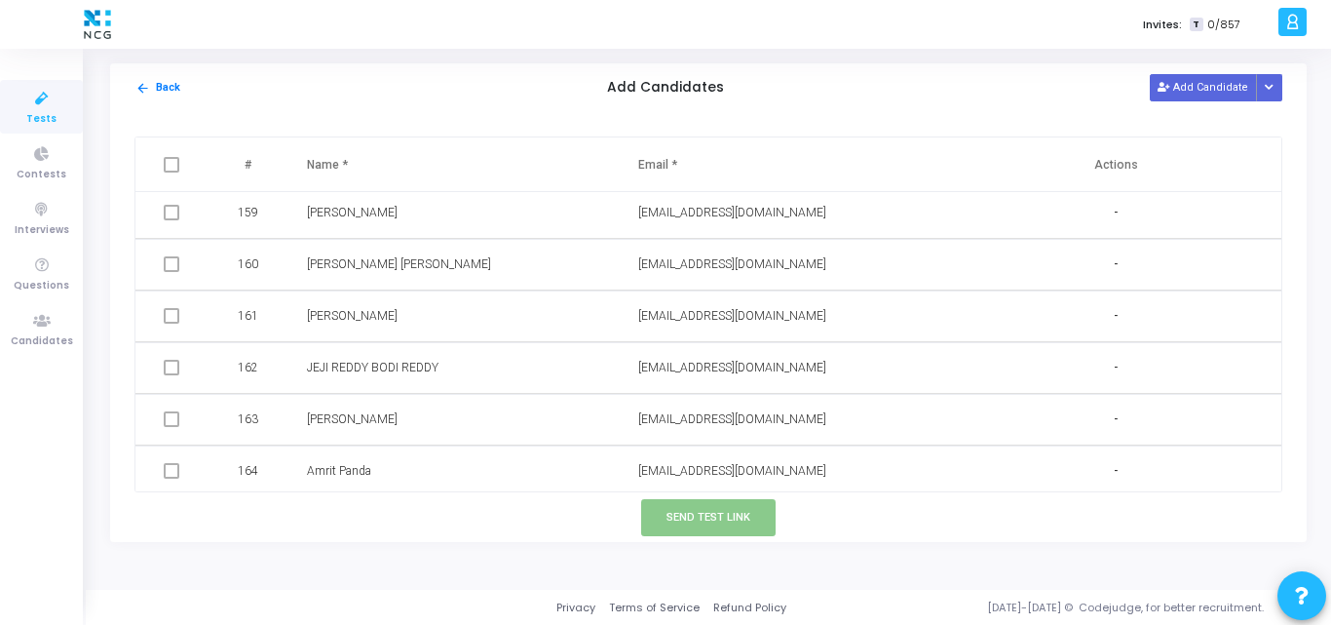
click at [171, 315] on span at bounding box center [172, 316] width 16 height 16
click at [175, 316] on span at bounding box center [172, 316] width 16 height 16
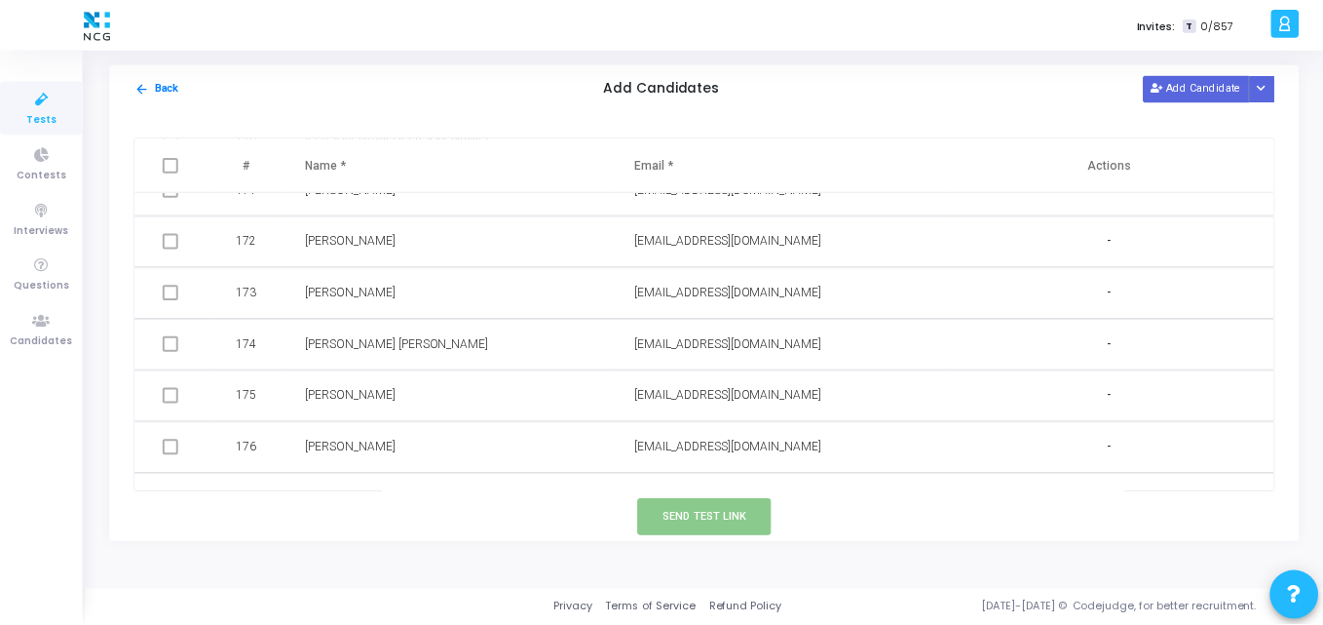
scroll to position [8807, 0]
click at [44, 108] on icon at bounding box center [41, 99] width 41 height 24
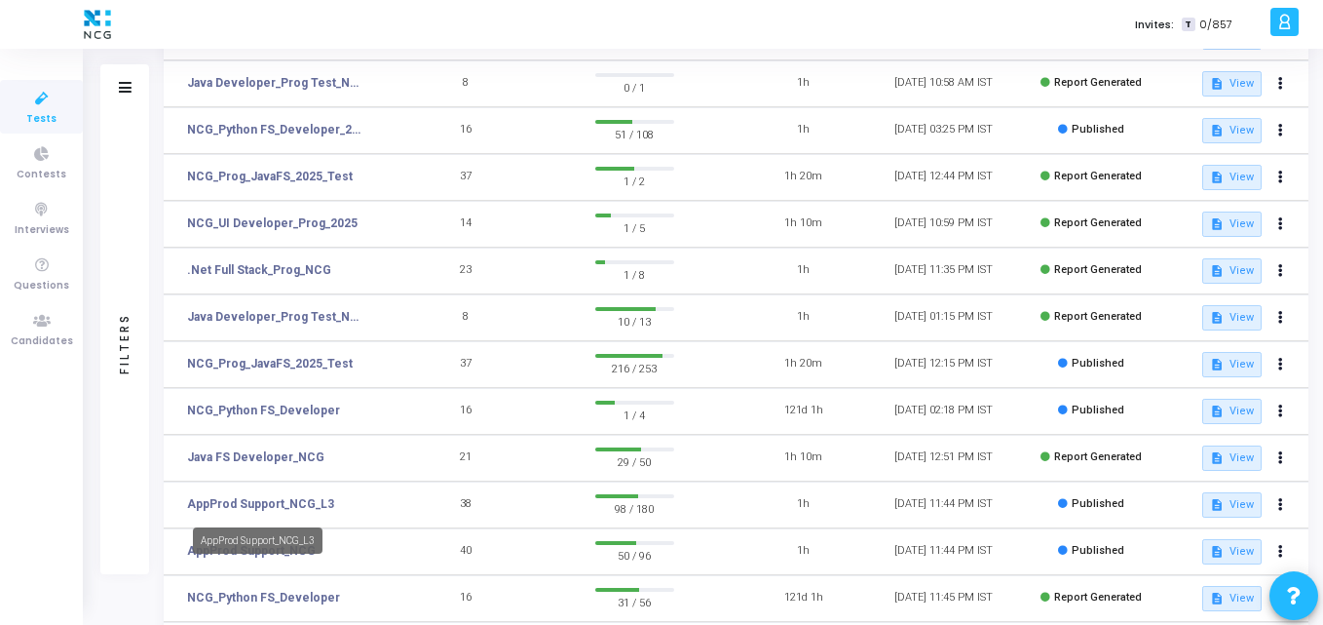
scroll to position [265, 0]
click at [612, 500] on span "98 / 180" at bounding box center [634, 506] width 79 height 19
click at [238, 550] on div "AppProd Support_NCG_L3" at bounding box center [258, 539] width 130 height 26
click at [228, 559] on mat-tooltip-component "AppProd Support_NCG_L3" at bounding box center [257, 540] width 157 height 54
click at [207, 548] on div "AppProd Support_NCG_L3" at bounding box center [258, 539] width 130 height 26
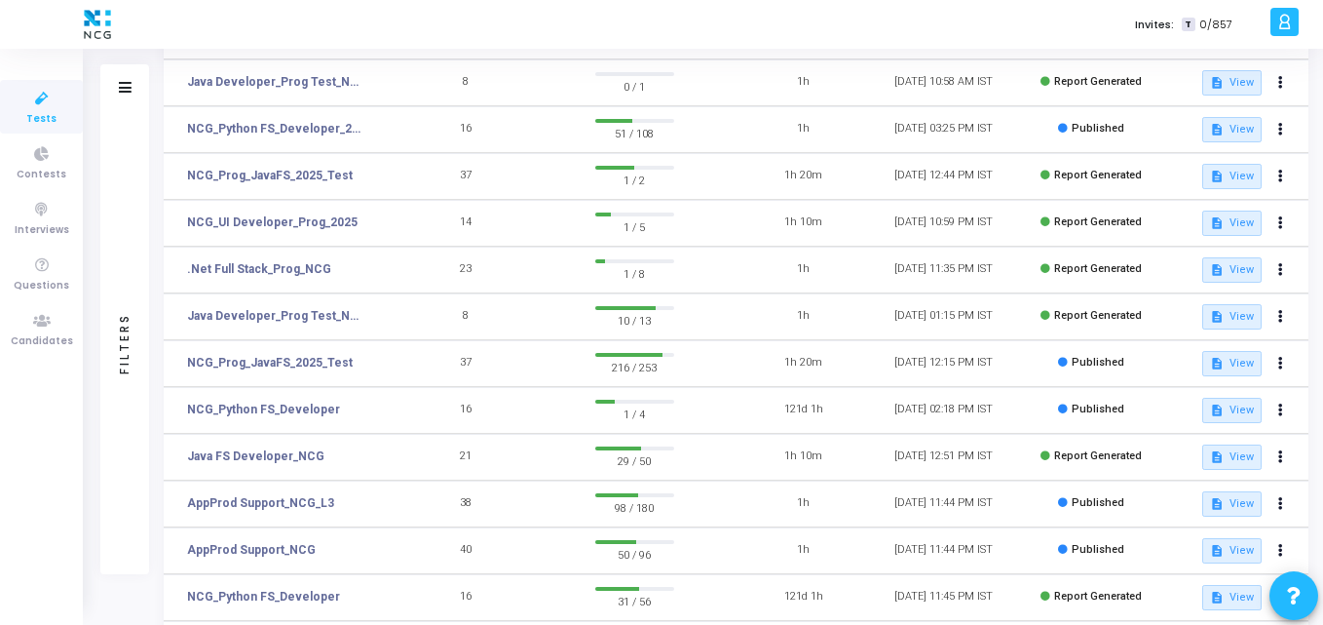
drag, startPoint x: 388, startPoint y: 548, endPoint x: 259, endPoint y: 539, distance: 128.9
click at [259, 539] on td "AppProd Support_NCG" at bounding box center [280, 550] width 232 height 47
click at [214, 544] on link "AppProd Support_NCG" at bounding box center [251, 550] width 129 height 18
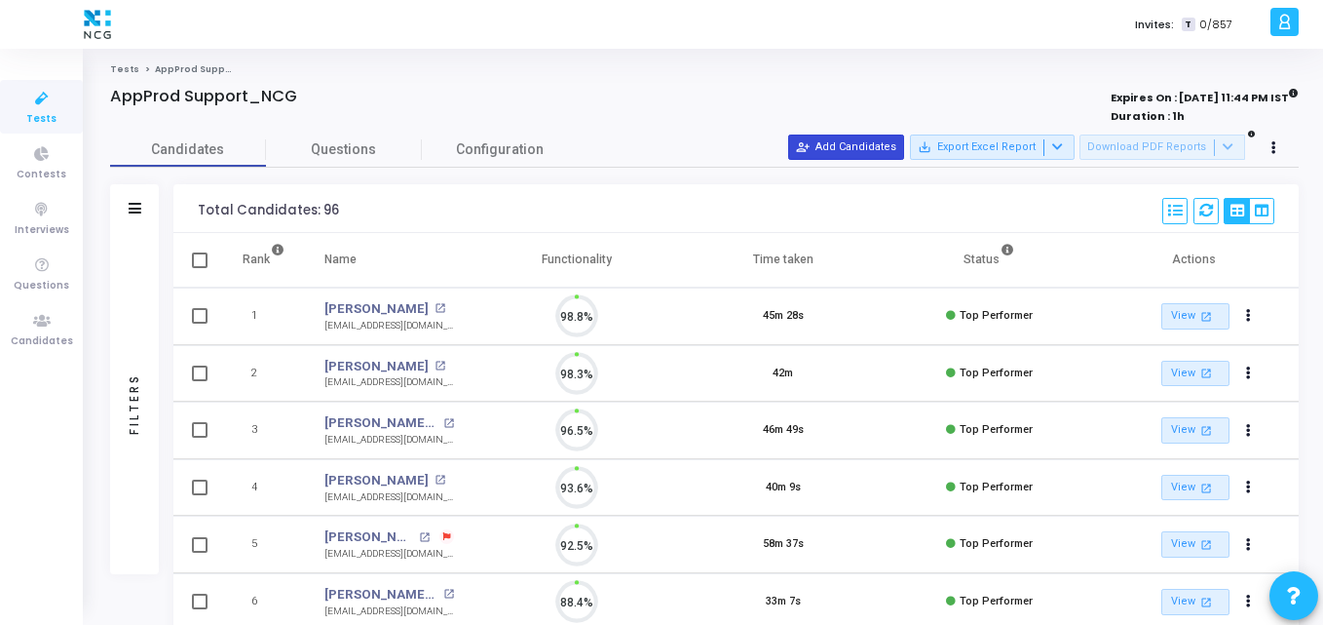
scroll to position [41, 50]
click at [891, 154] on button "person_add_alt Add Candidates" at bounding box center [846, 146] width 116 height 25
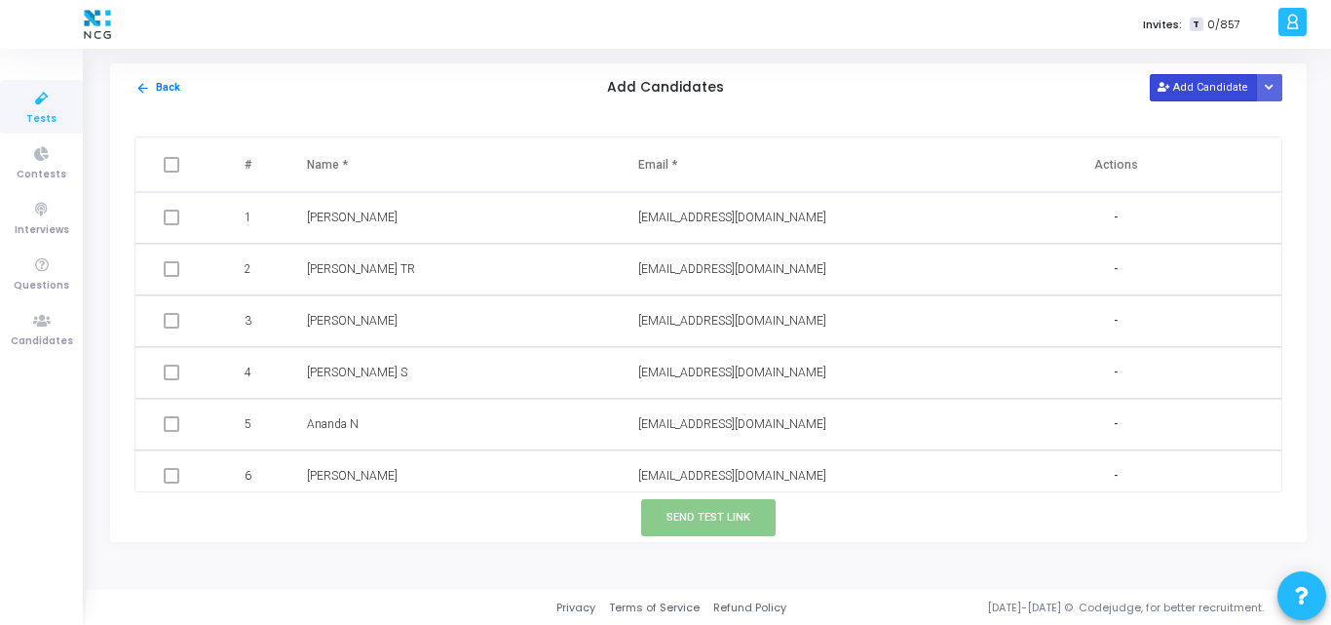
click at [1189, 89] on button "Add Candidate" at bounding box center [1203, 87] width 107 height 26
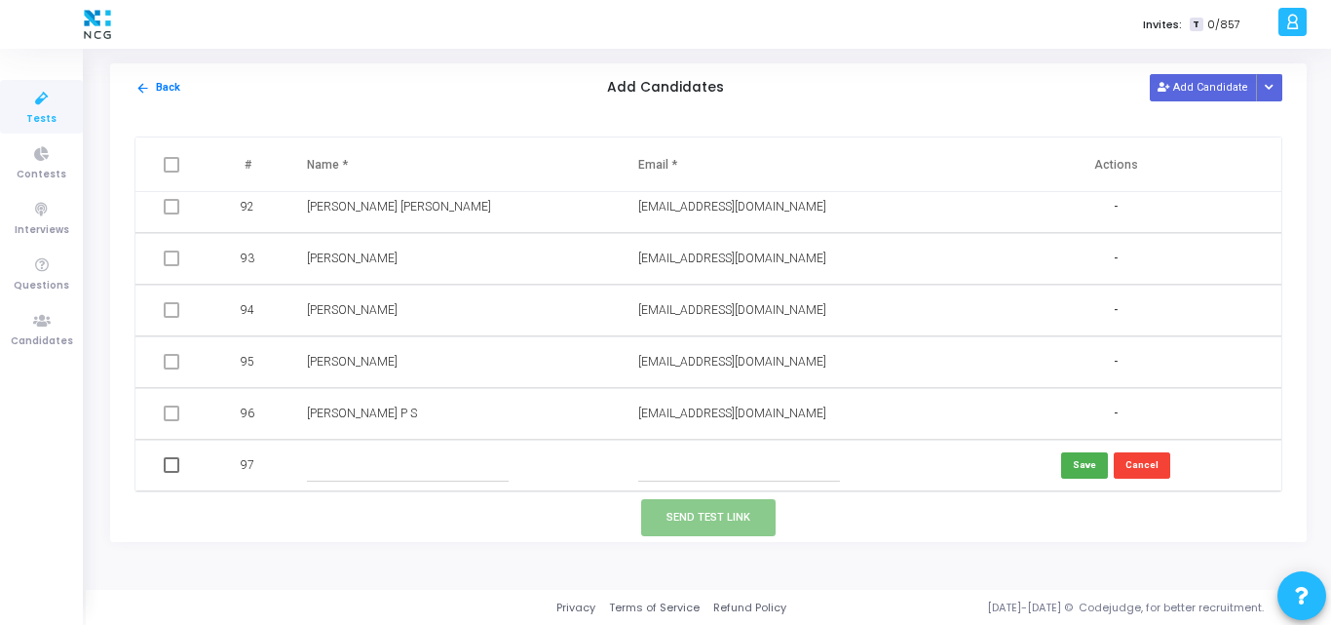
click at [663, 456] on input "text" at bounding box center [739, 465] width 202 height 32
paste input "[EMAIL_ADDRESS][DOMAIN_NAME]"
type input "[EMAIL_ADDRESS][DOMAIN_NAME]"
click at [310, 447] on td at bounding box center [452, 465] width 331 height 52
click at [331, 463] on input "text" at bounding box center [408, 465] width 202 height 32
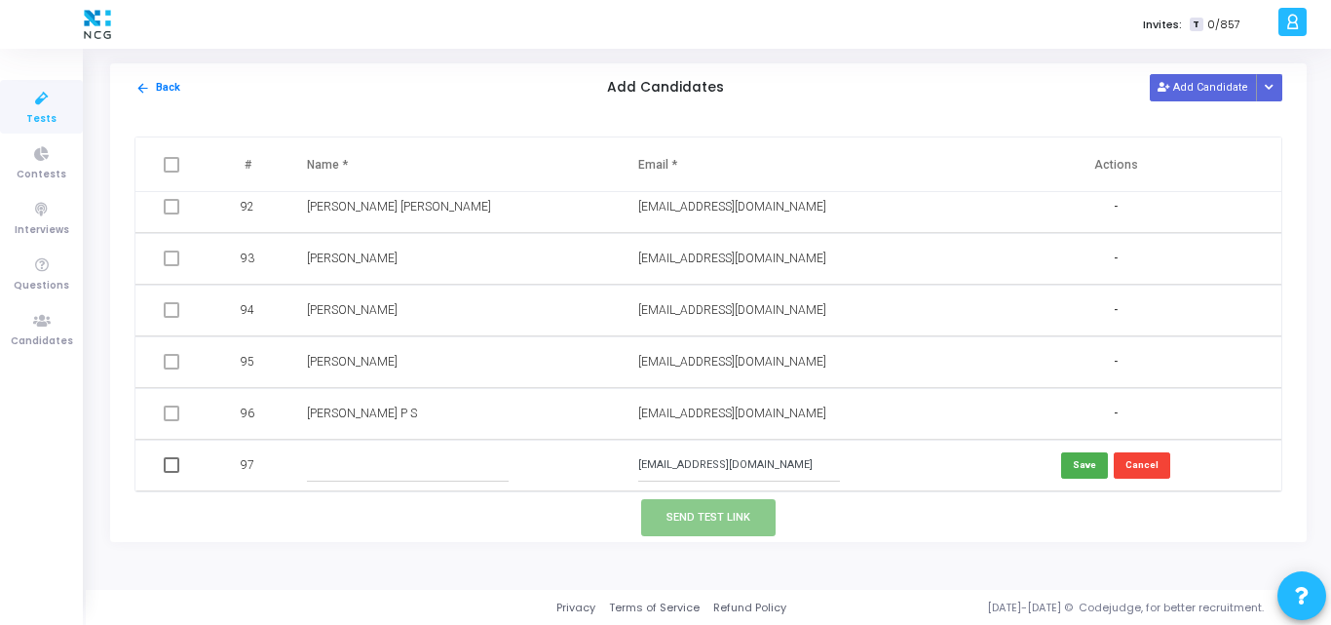
paste input "[PERSON_NAME]"
type input "[PERSON_NAME]"
click at [1084, 462] on button "Save" at bounding box center [1084, 465] width 47 height 26
click at [170, 465] on span at bounding box center [172, 465] width 16 height 16
click at [171, 473] on input "checkbox" at bounding box center [171, 473] width 1 height 1
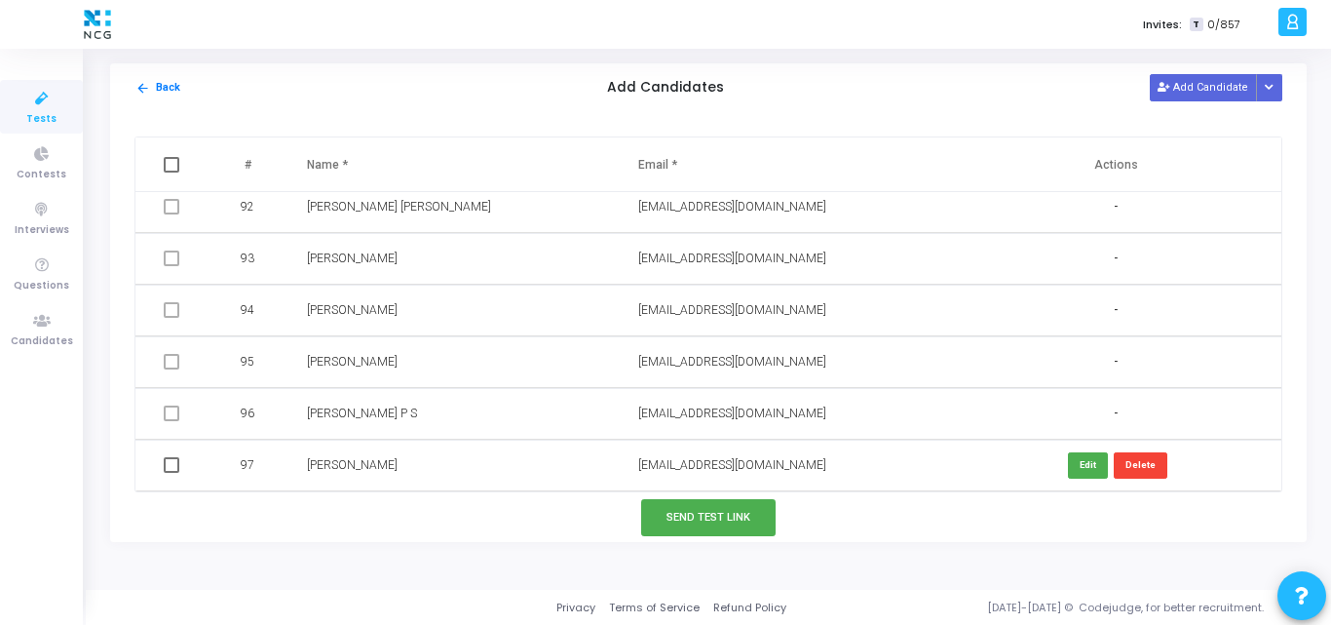
checkbox input "true"
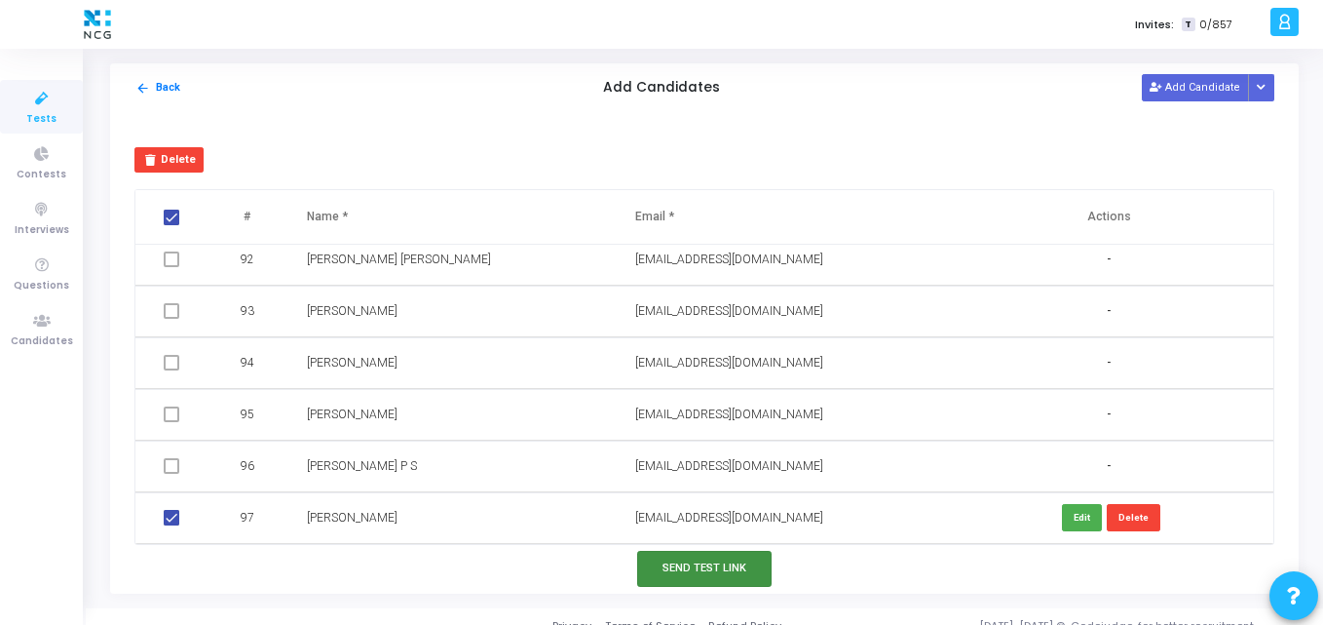
click at [719, 560] on button "Send Test Link" at bounding box center [704, 569] width 134 height 36
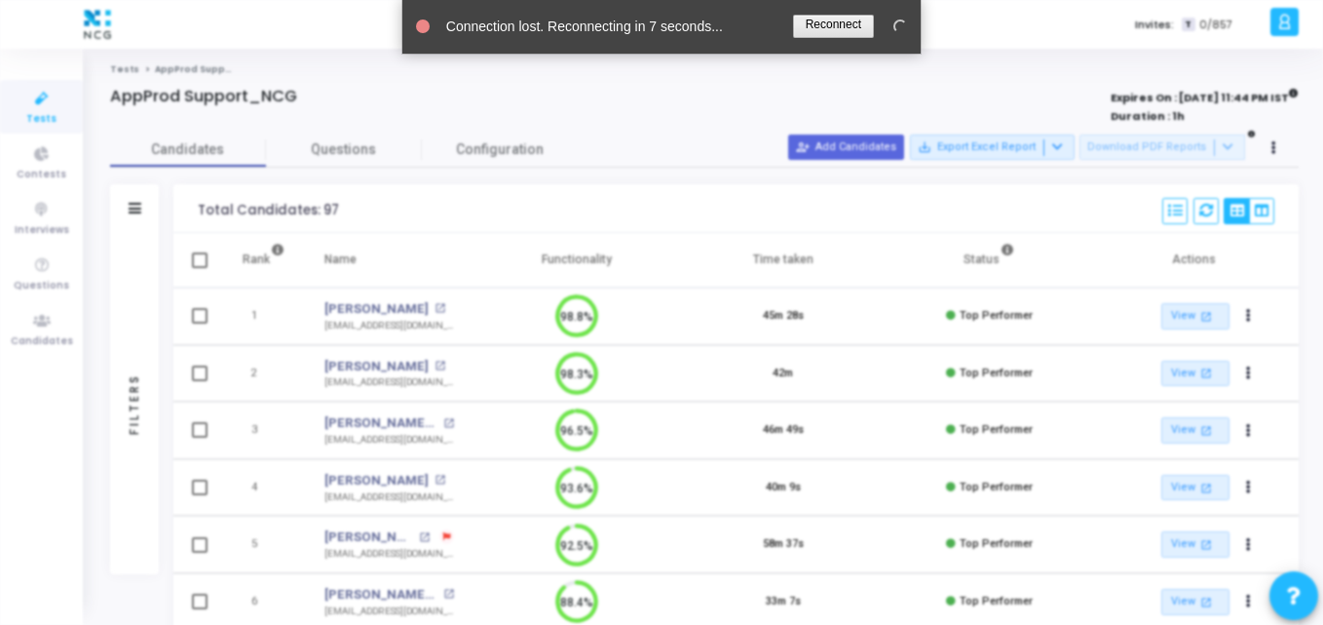
click at [695, 149] on body "</div></div> K Kajal Settings Account settings and more Log Out My Profile My T…" at bounding box center [661, 312] width 1323 height 625
